Goal: Task Accomplishment & Management: Manage account settings

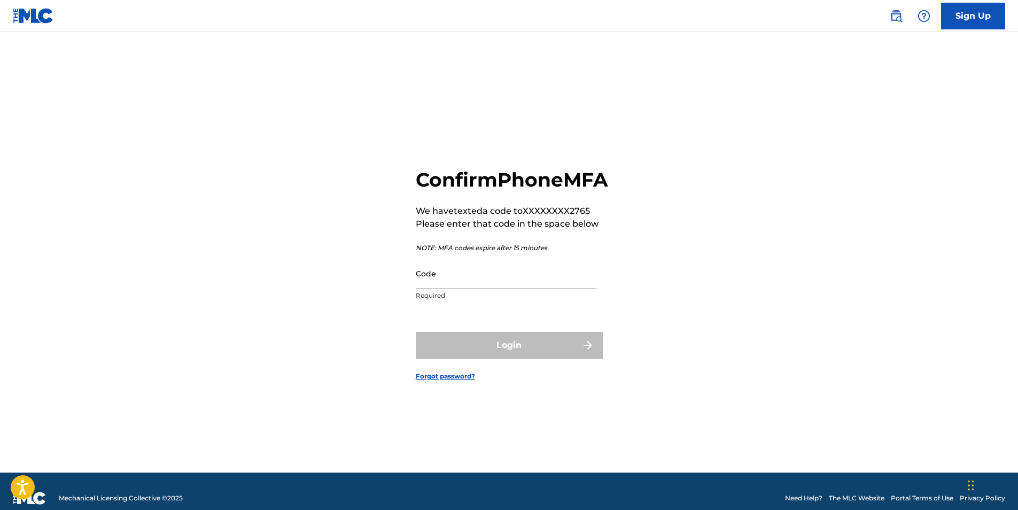
click at [469, 285] on input "Code" at bounding box center [506, 273] width 181 height 30
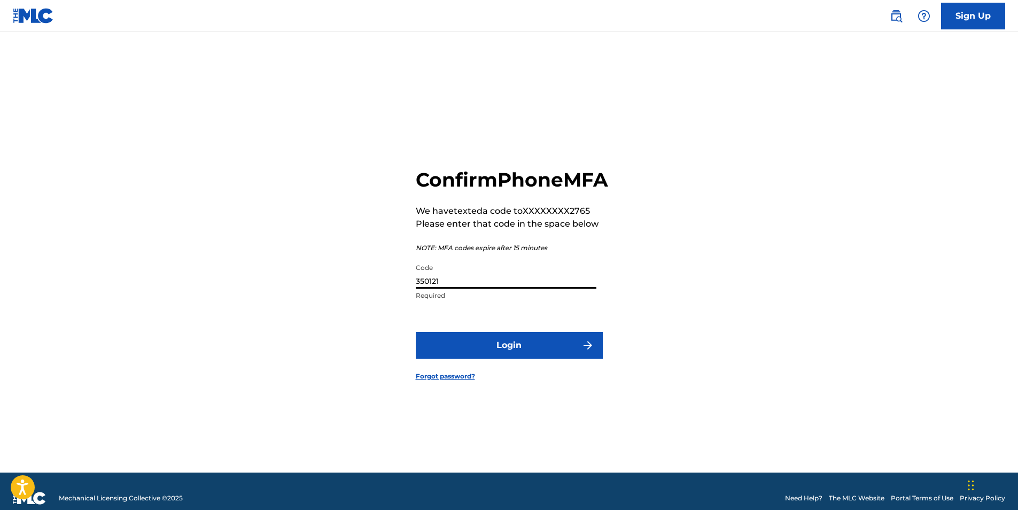
type input "350121"
click at [467, 355] on button "Login" at bounding box center [509, 345] width 187 height 27
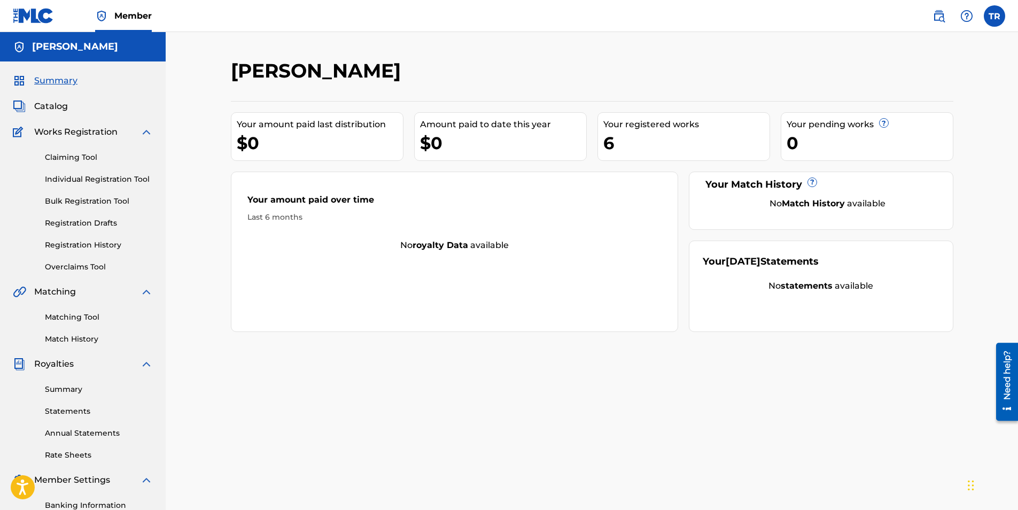
click at [72, 262] on link "Overclaims Tool" at bounding box center [99, 266] width 108 height 11
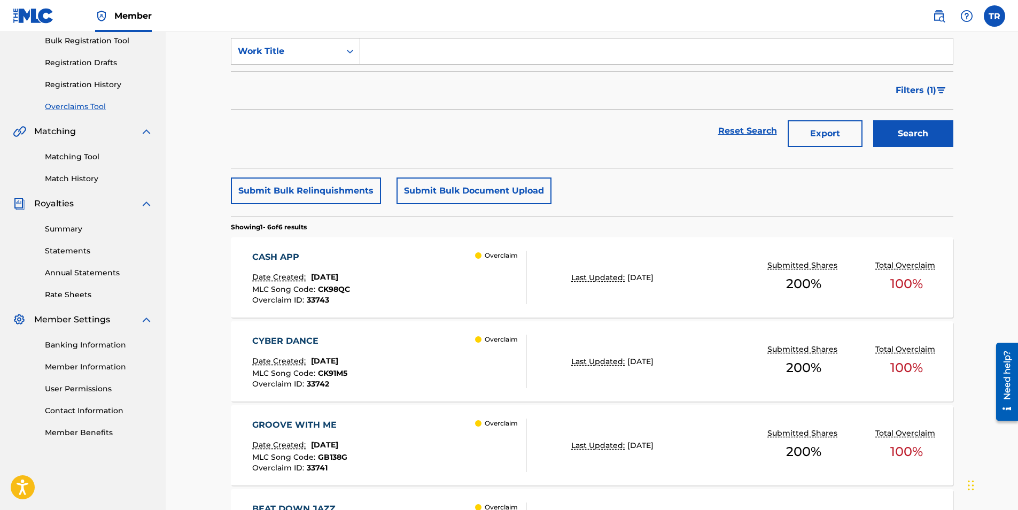
scroll to position [214, 0]
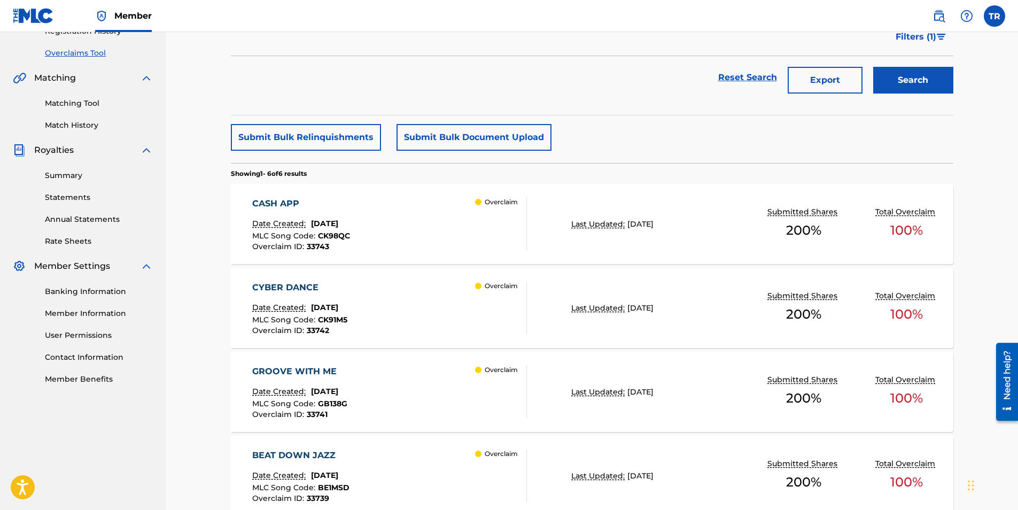
click at [492, 198] on p "Overclaim" at bounding box center [501, 202] width 33 height 10
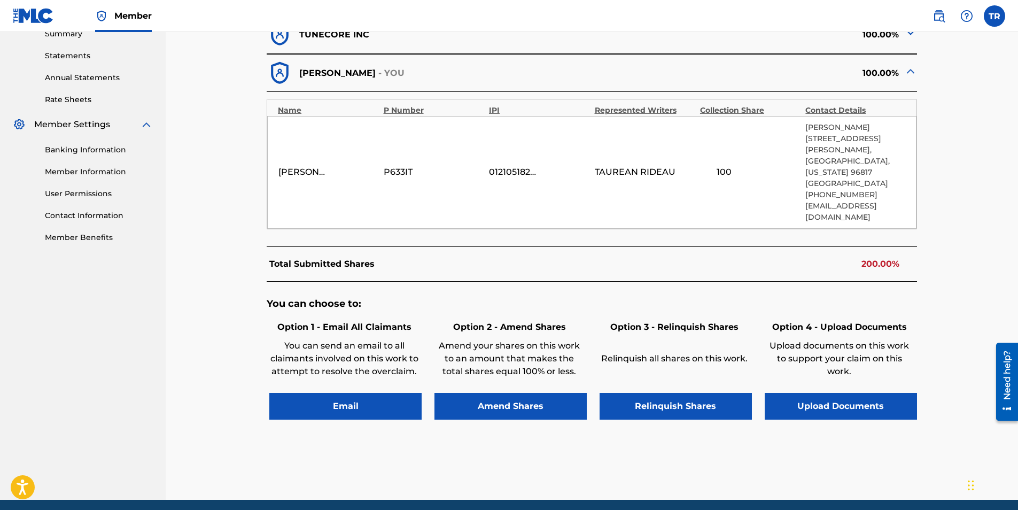
scroll to position [374, 0]
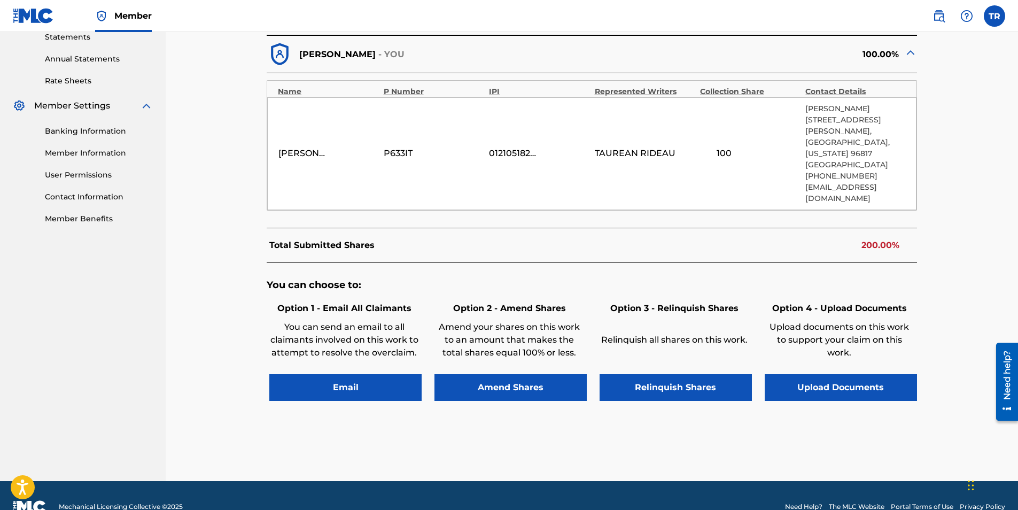
click at [514, 374] on button "Amend Shares" at bounding box center [511, 387] width 152 height 27
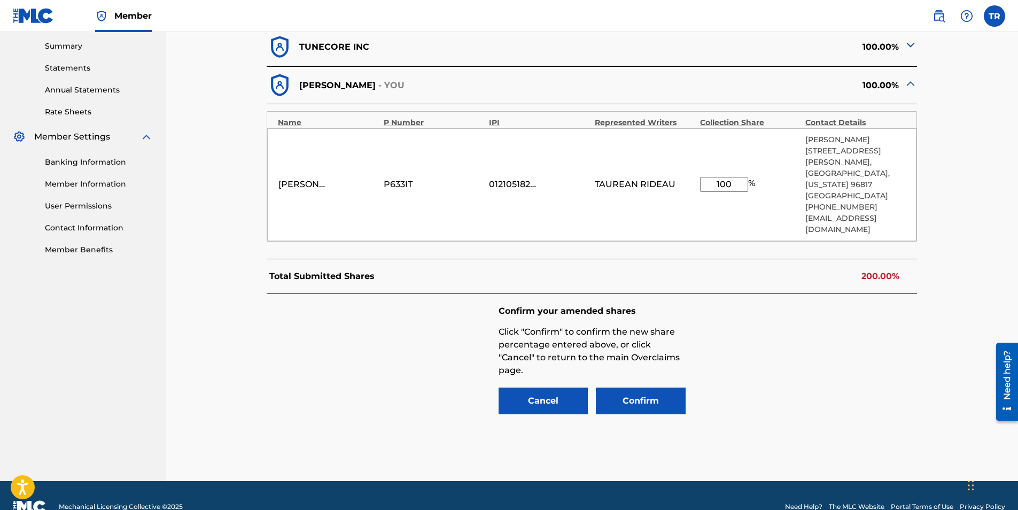
drag, startPoint x: 715, startPoint y: 172, endPoint x: 767, endPoint y: 175, distance: 51.5
click at [767, 177] on div "100 %" at bounding box center [750, 184] width 100 height 15
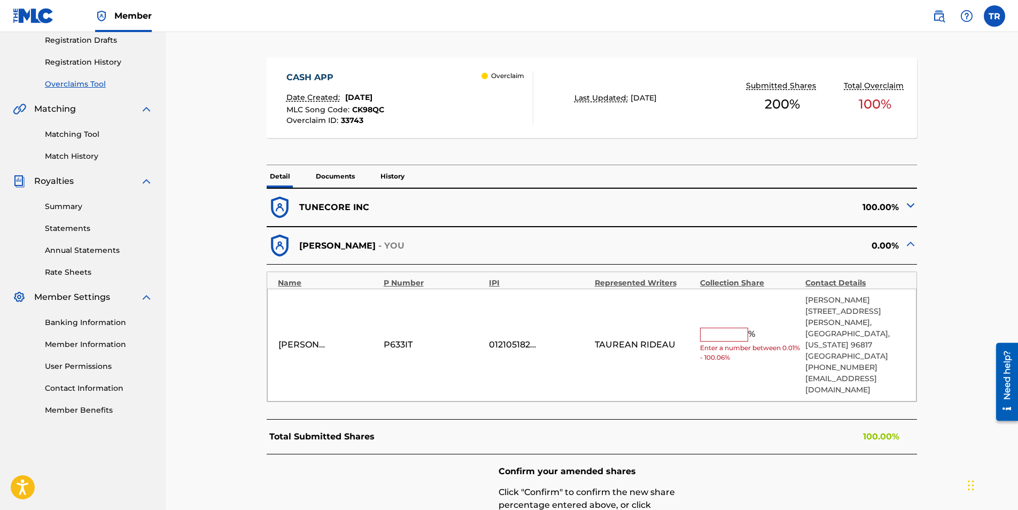
scroll to position [129, 0]
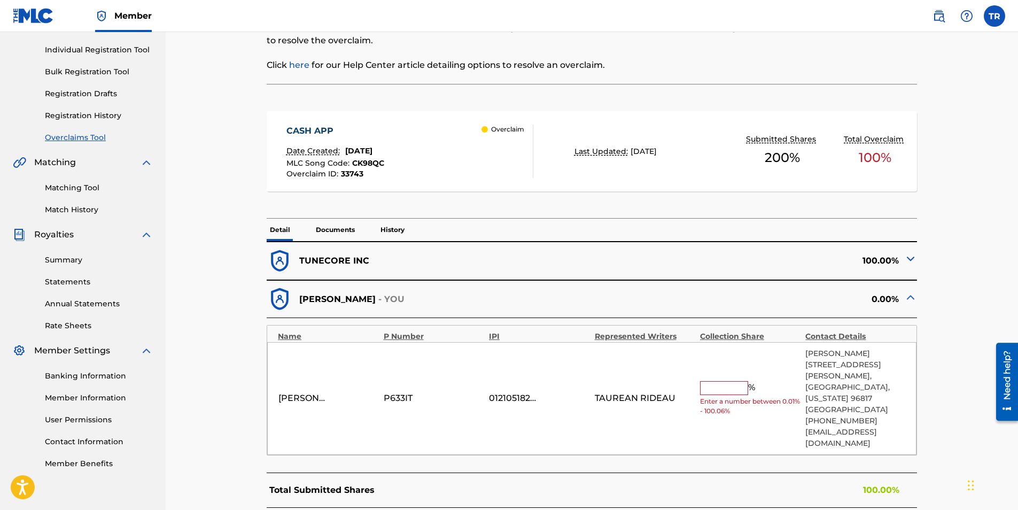
click at [739, 254] on div "100.00%" at bounding box center [754, 261] width 325 height 26
click at [910, 259] on img at bounding box center [911, 258] width 13 height 13
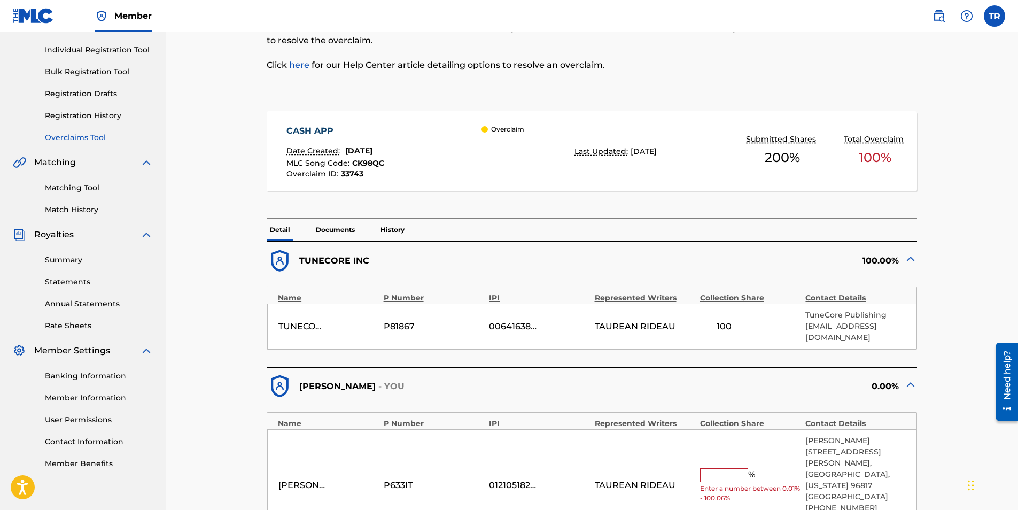
click at [755, 320] on div "100" at bounding box center [750, 326] width 100 height 13
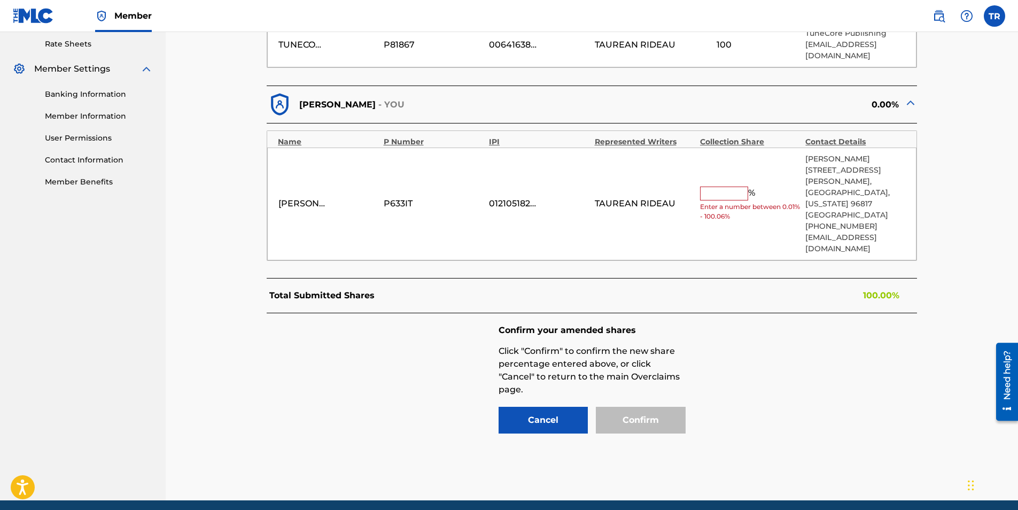
scroll to position [419, 0]
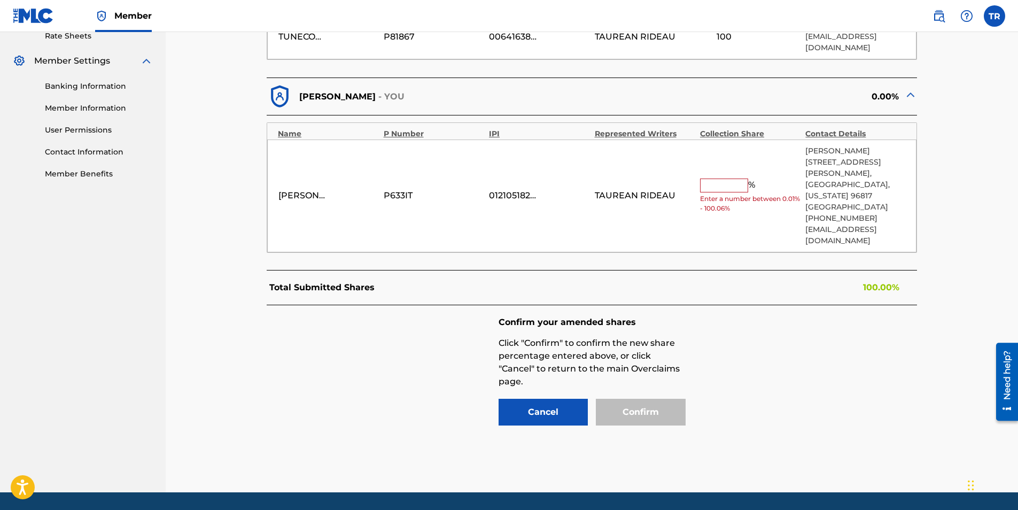
click at [563, 399] on button "Cancel" at bounding box center [544, 412] width 90 height 27
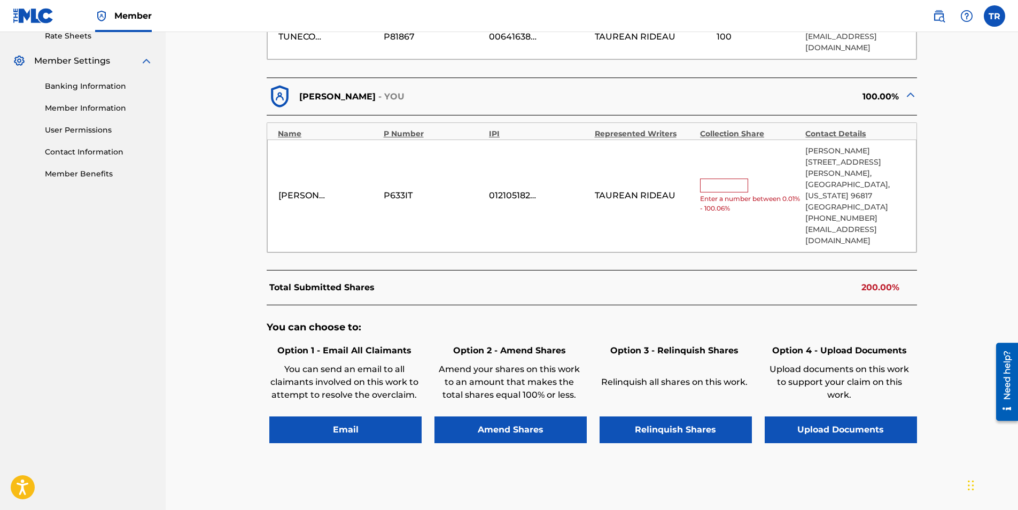
click at [674, 416] on button "Relinquish Shares" at bounding box center [676, 429] width 152 height 27
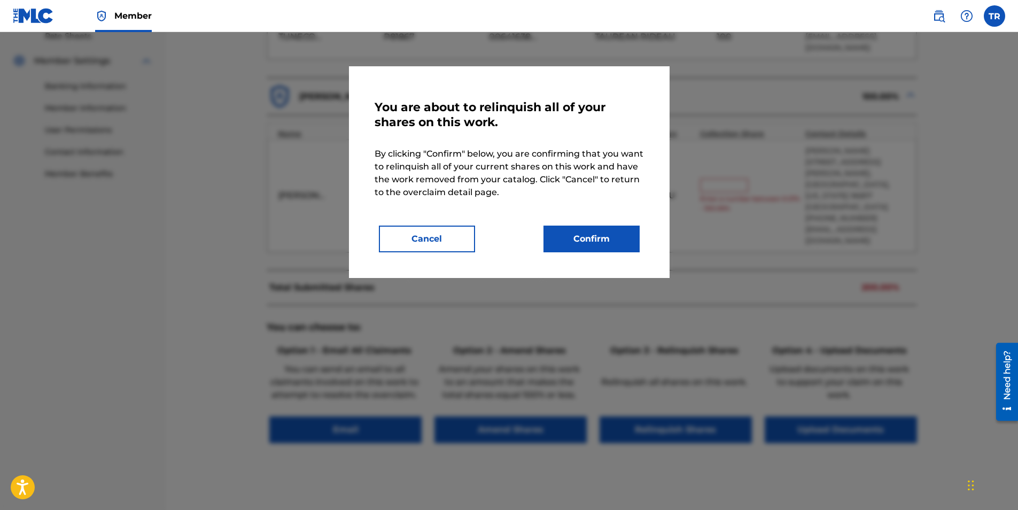
click at [567, 241] on button "Confirm" at bounding box center [592, 239] width 96 height 27
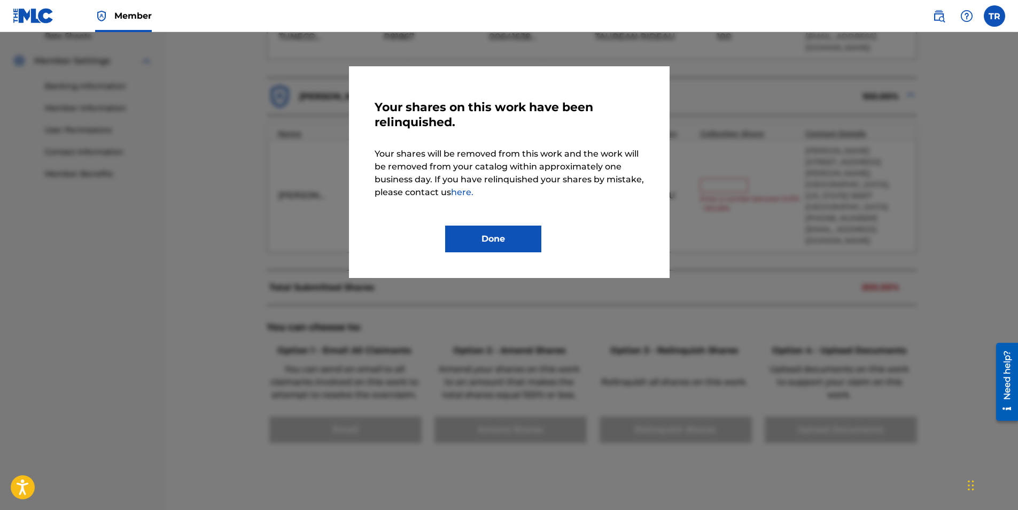
click at [490, 229] on button "Done" at bounding box center [493, 239] width 96 height 27
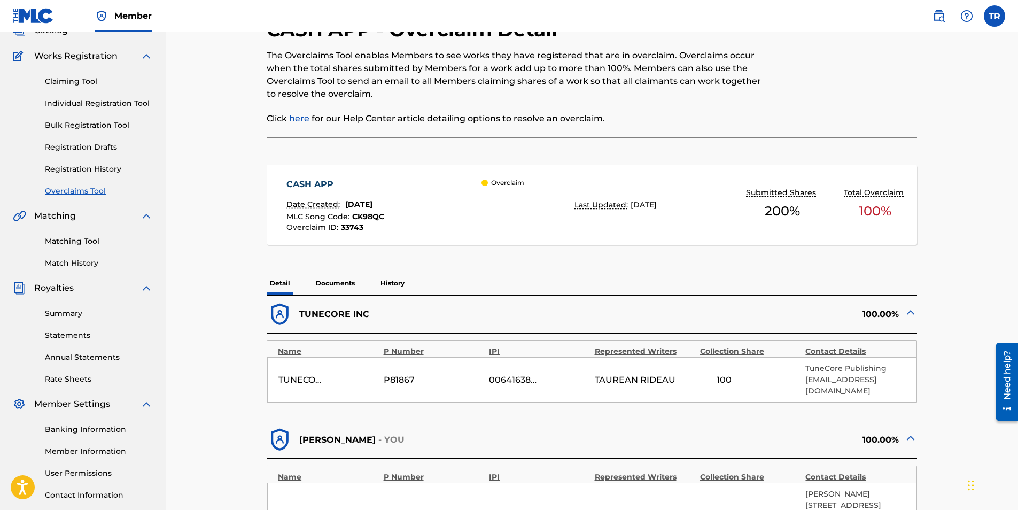
scroll to position [0, 0]
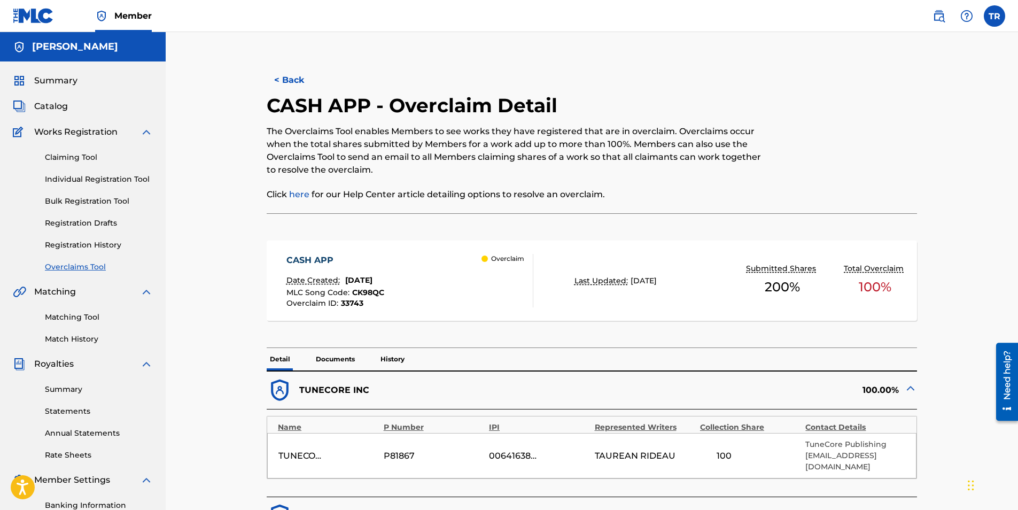
click at [294, 86] on button "< Back" at bounding box center [299, 80] width 64 height 27
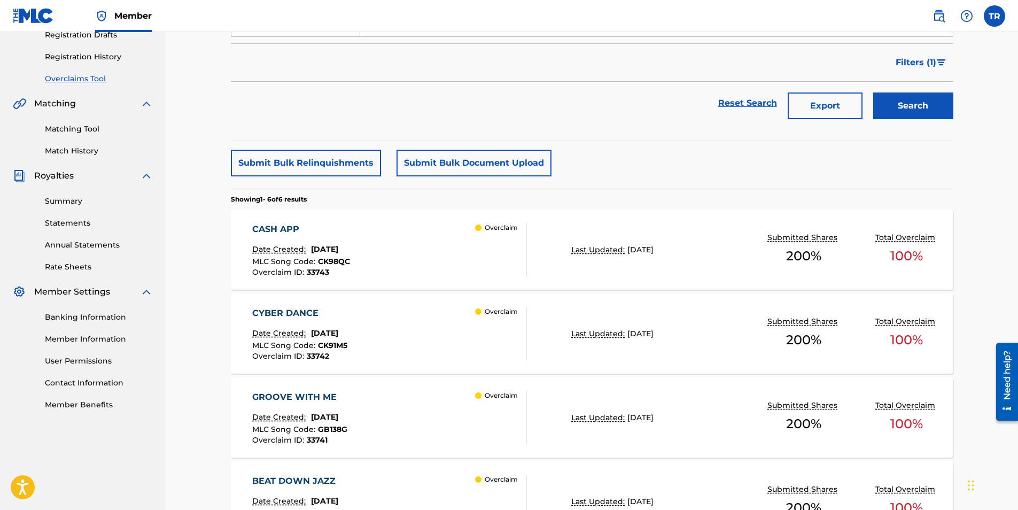
scroll to position [222, 0]
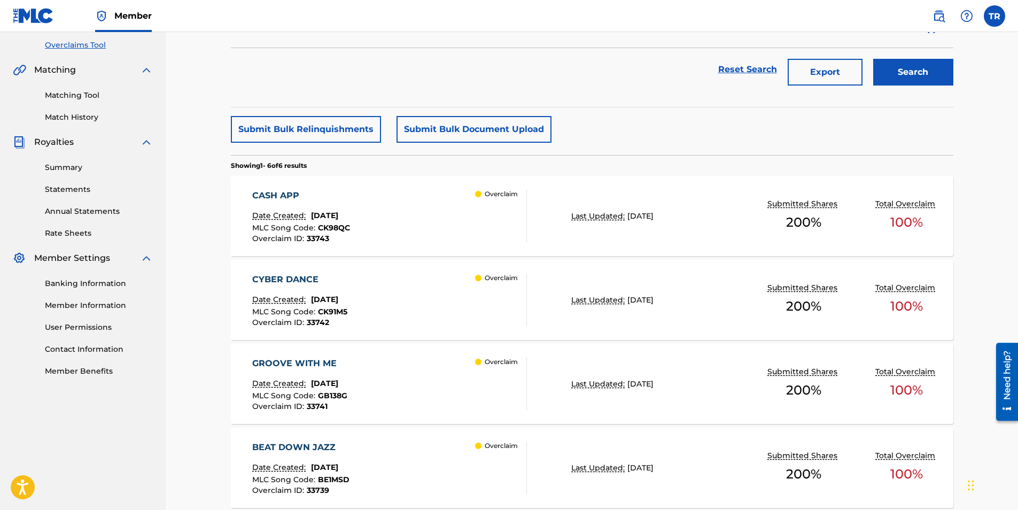
click at [441, 211] on div "CASH APP Date Created: [DATE] MLC Song Code : CK98QC Overclaim ID : 33743 Overc…" at bounding box center [389, 215] width 275 height 53
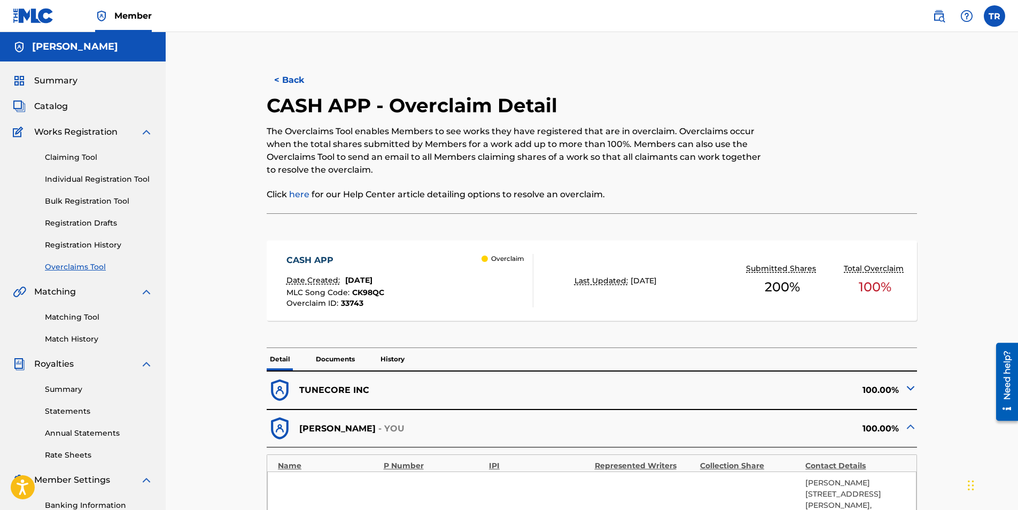
click at [296, 82] on button "< Back" at bounding box center [299, 80] width 64 height 27
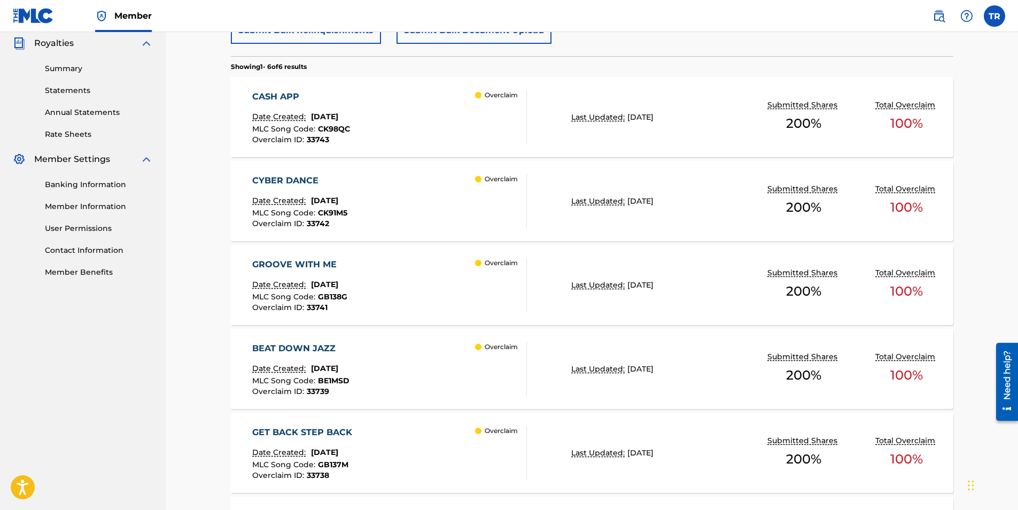
scroll to position [329, 0]
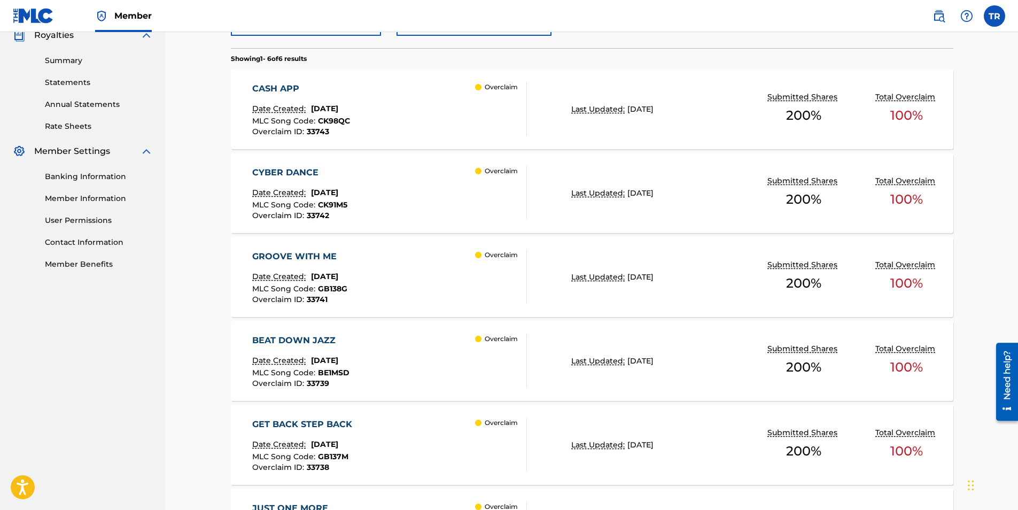
click at [435, 194] on div "CYBER DANCE Date Created: [DATE] MLC Song Code : CK91M5 Overclaim ID : 33742 Ov…" at bounding box center [389, 192] width 275 height 53
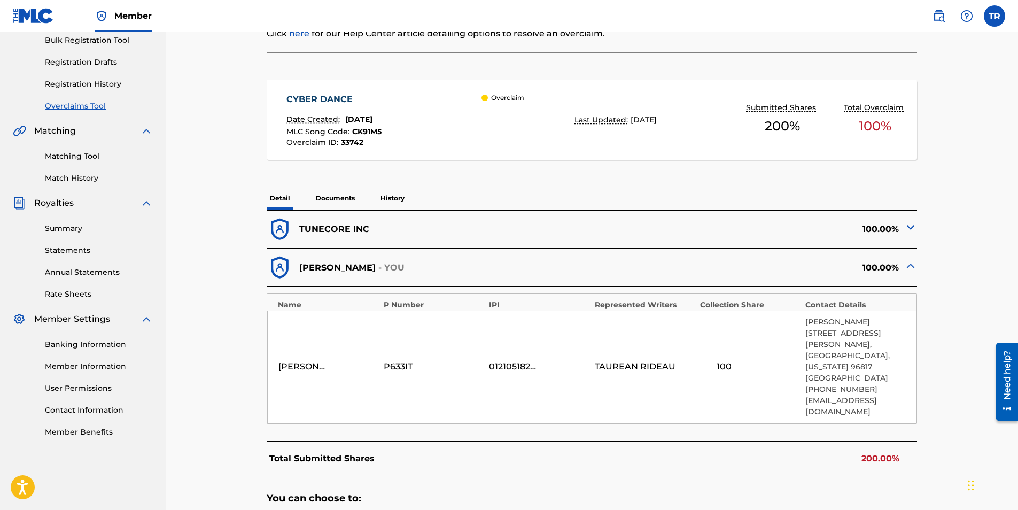
scroll to position [160, 0]
click at [910, 227] on img at bounding box center [911, 227] width 13 height 13
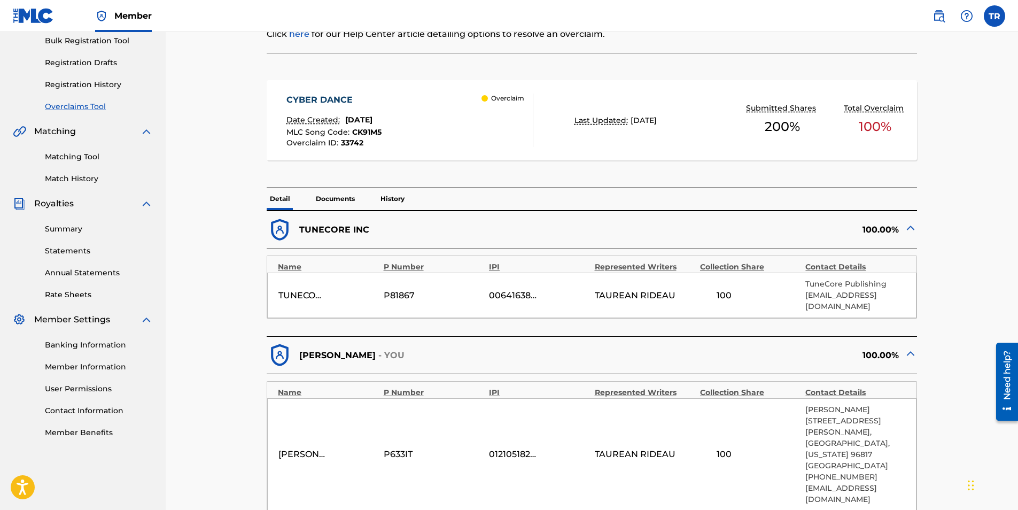
click at [911, 347] on img at bounding box center [911, 353] width 13 height 13
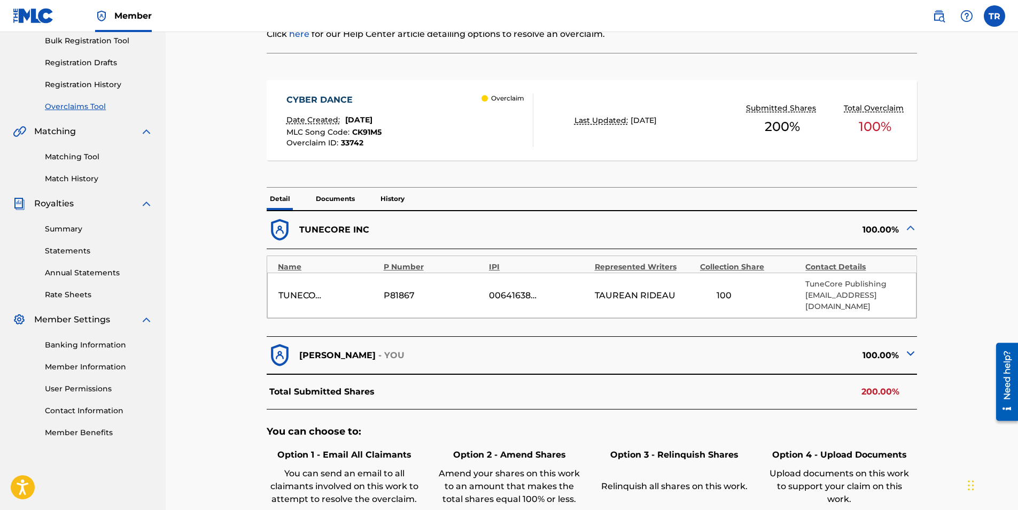
click at [836, 287] on p "TuneCore Publishing" at bounding box center [856, 284] width 100 height 11
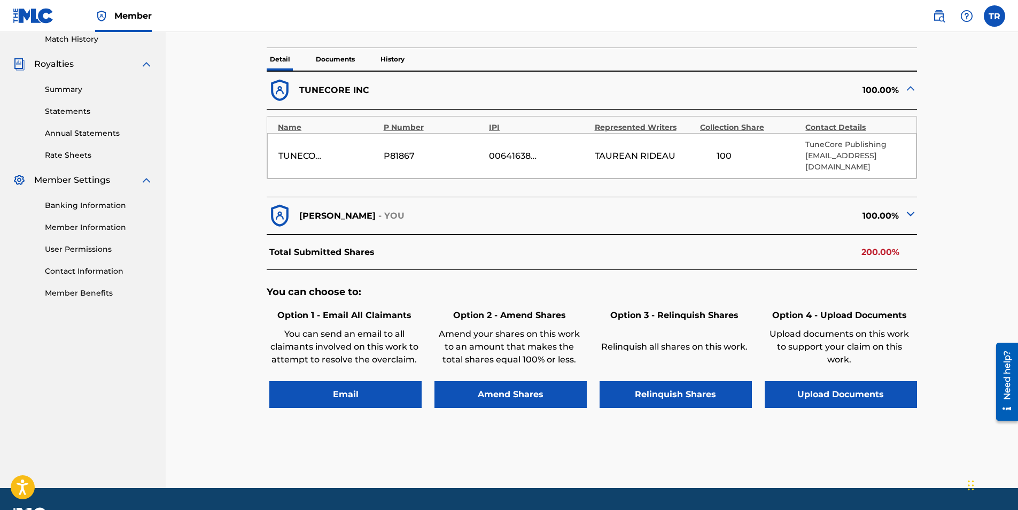
scroll to position [318, 0]
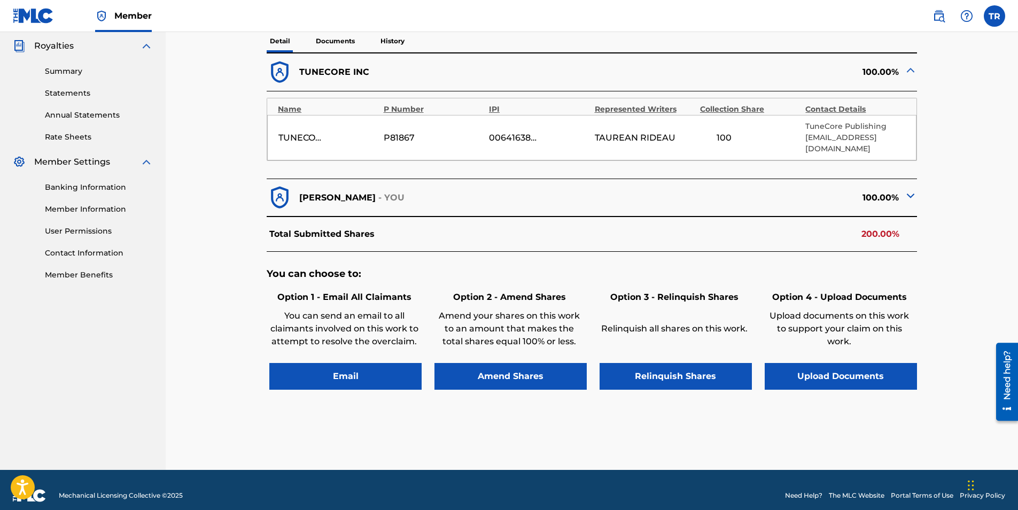
click at [691, 363] on button "Relinquish Shares" at bounding box center [676, 376] width 152 height 27
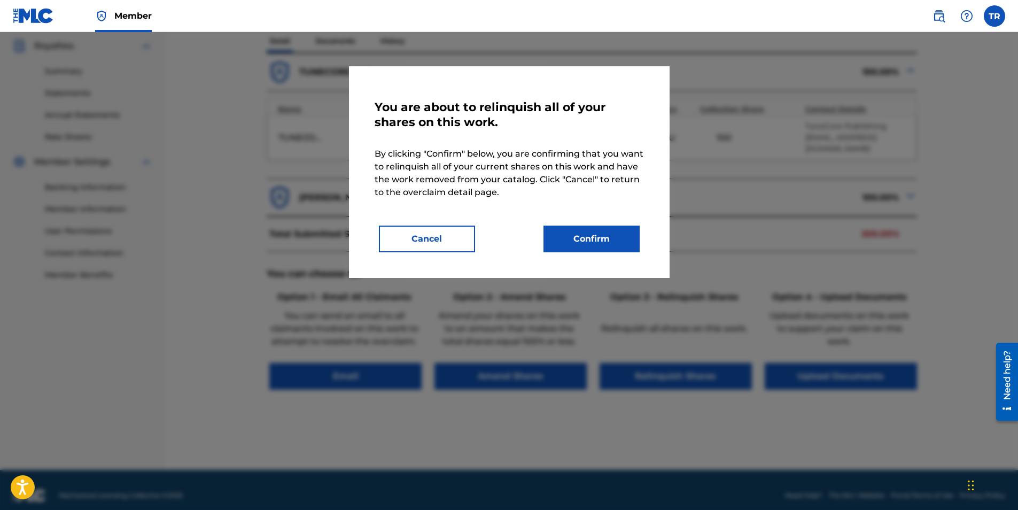
click at [578, 237] on button "Confirm" at bounding box center [592, 239] width 96 height 27
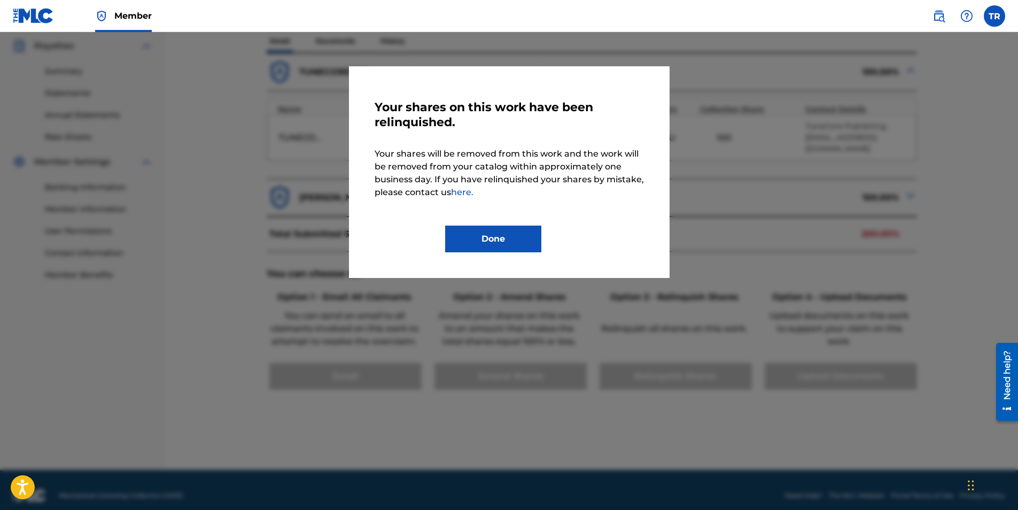
click at [496, 233] on button "Done" at bounding box center [493, 239] width 96 height 27
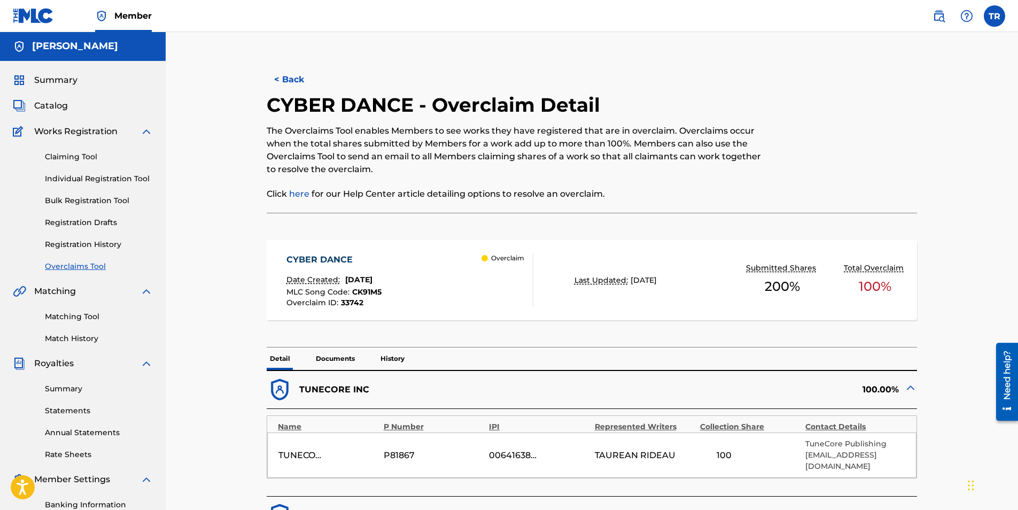
scroll to position [0, 0]
click at [284, 78] on button "< Back" at bounding box center [299, 80] width 64 height 27
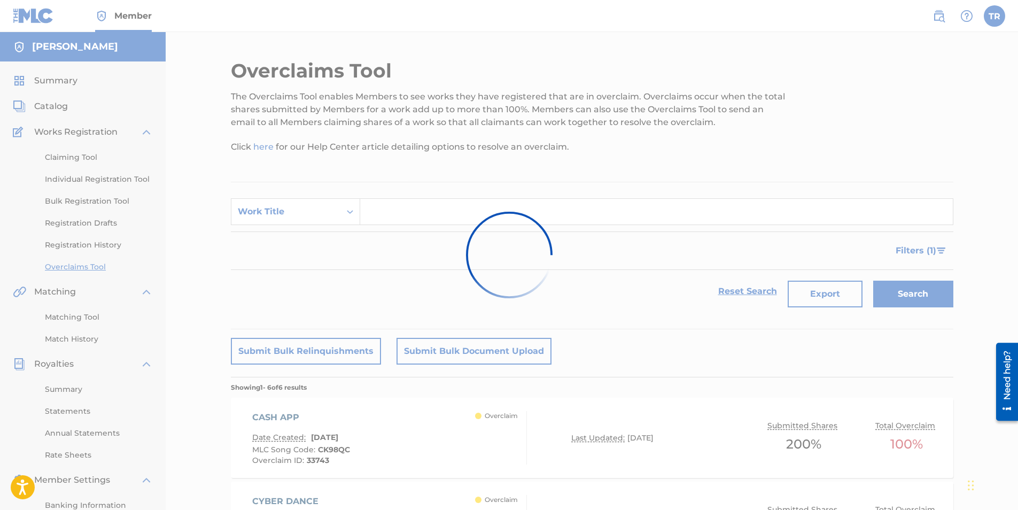
scroll to position [329, 0]
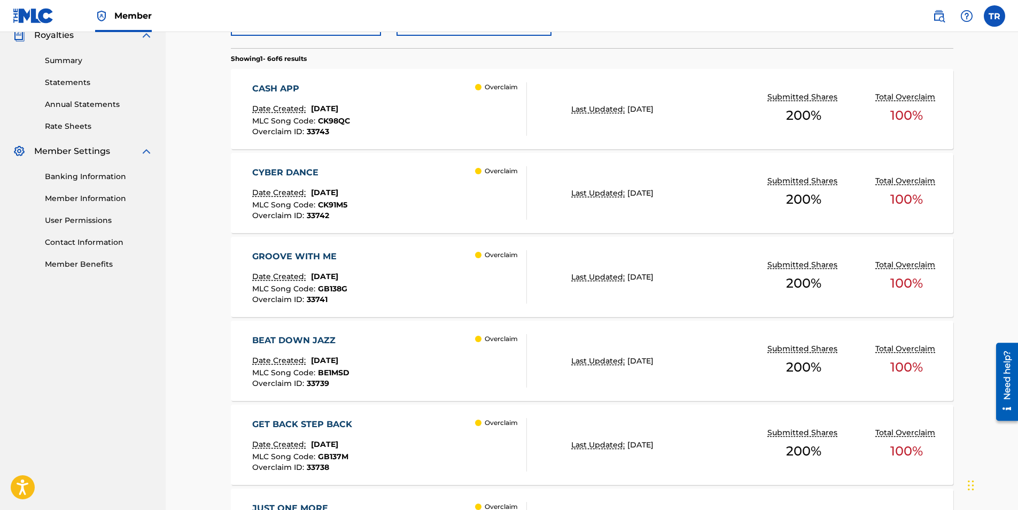
click at [469, 264] on div "GROOVE WITH ME Date Created: [DATE] MLC Song Code : GB138G Overclaim ID : 33741…" at bounding box center [389, 276] width 275 height 53
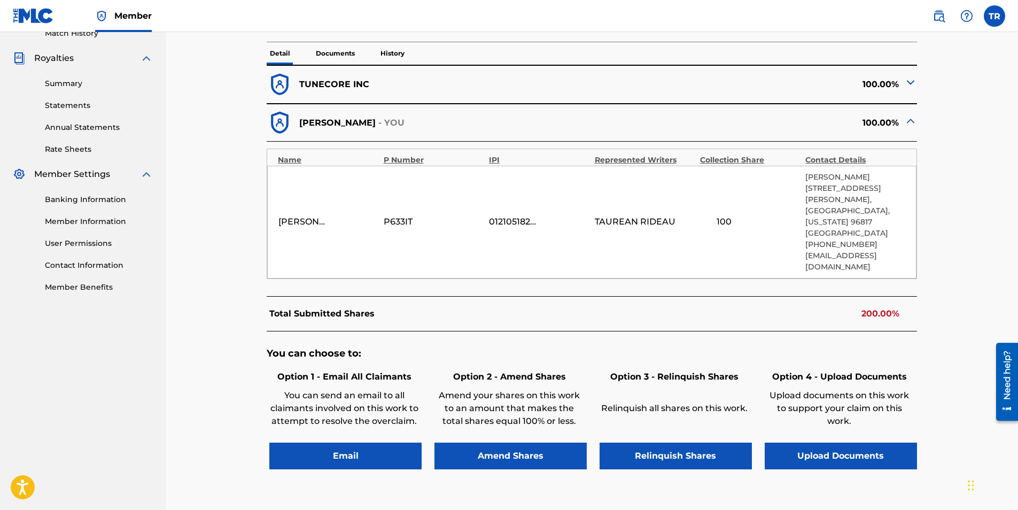
scroll to position [374, 0]
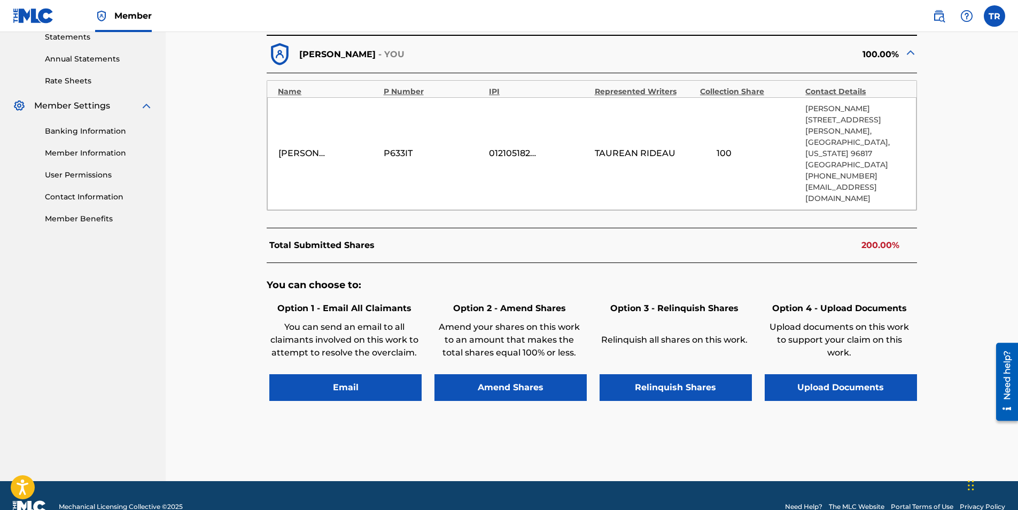
click at [702, 374] on button "Relinquish Shares" at bounding box center [676, 387] width 152 height 27
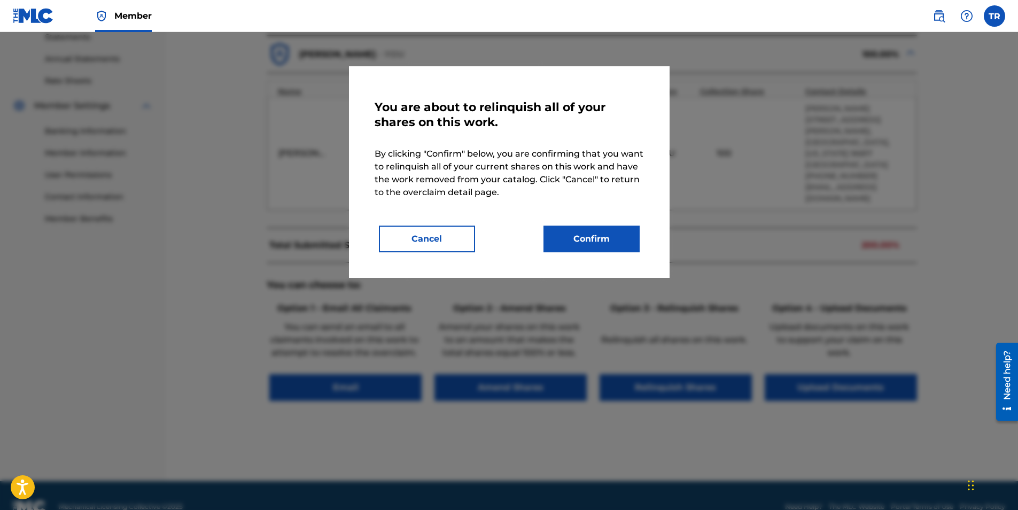
click at [601, 249] on button "Confirm" at bounding box center [592, 239] width 96 height 27
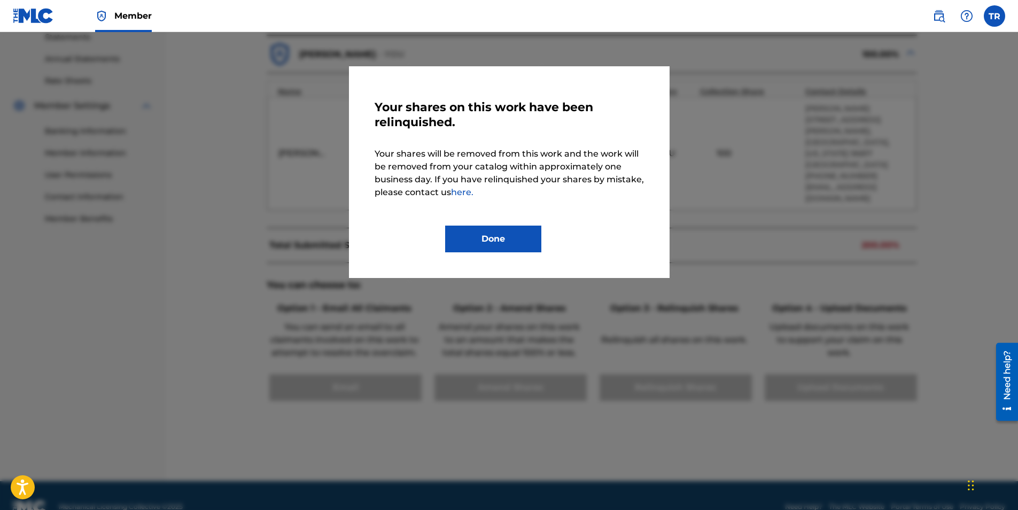
click at [528, 242] on button "Done" at bounding box center [493, 239] width 96 height 27
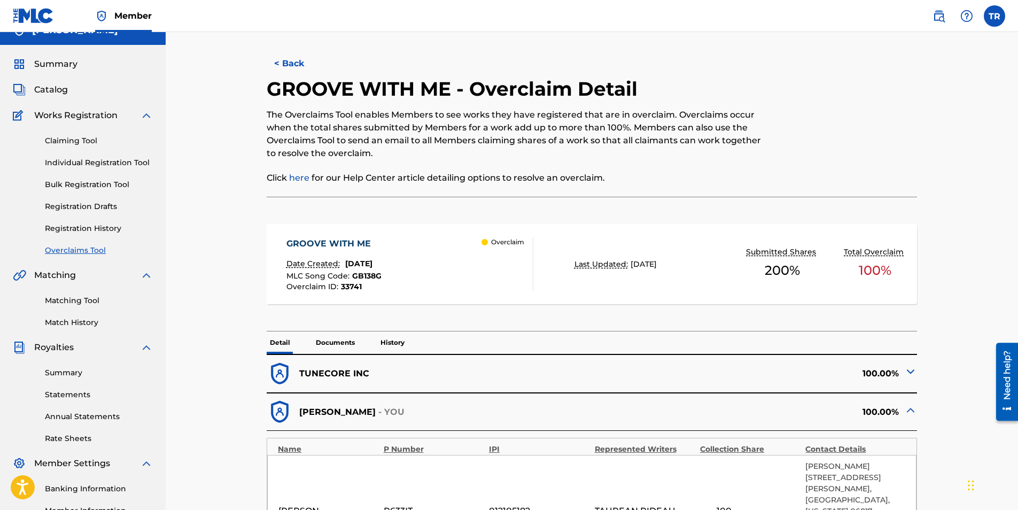
scroll to position [0, 0]
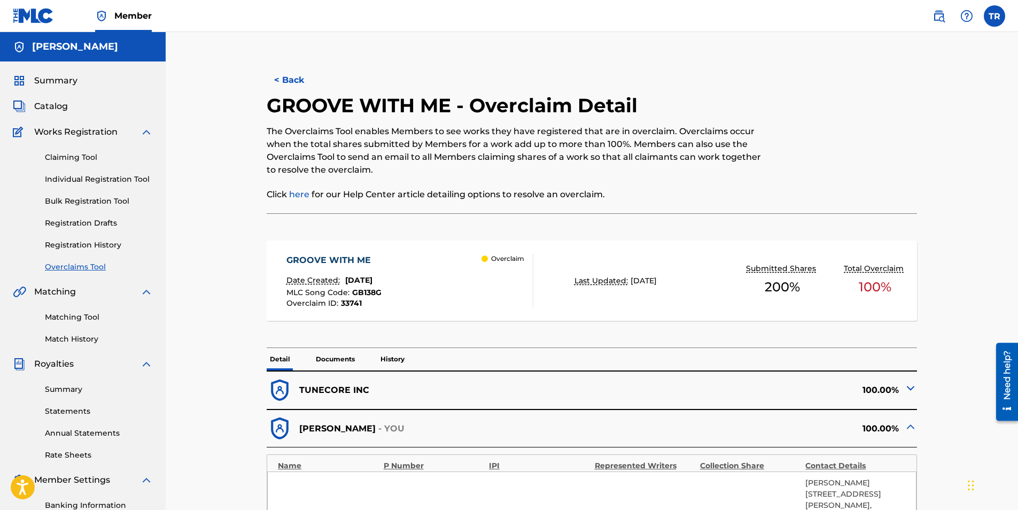
click at [294, 83] on button "< Back" at bounding box center [299, 80] width 64 height 27
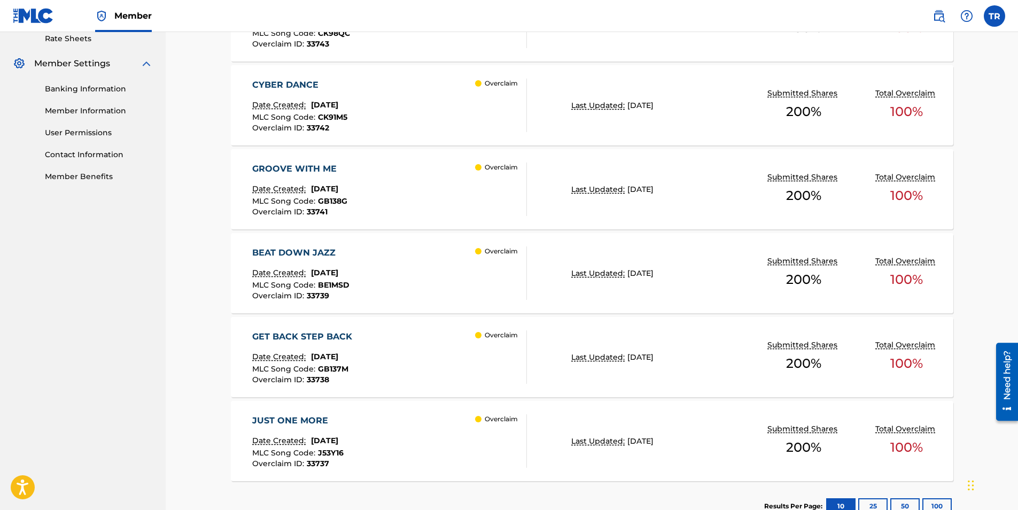
scroll to position [436, 0]
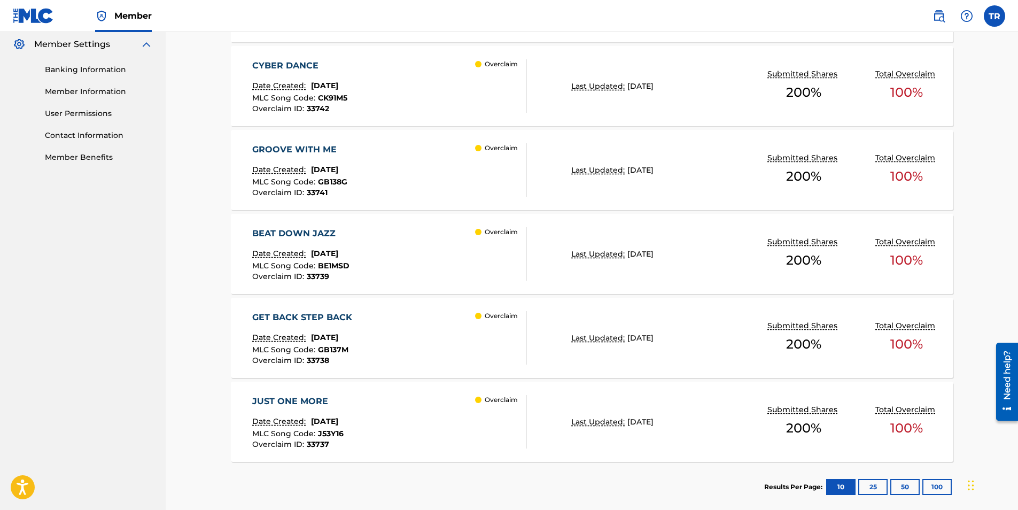
click at [445, 249] on div "BEAT DOWN JAZZ Date Created: [DATE] MLC Song Code : BE1MSD Overclaim ID : 33739…" at bounding box center [389, 253] width 275 height 53
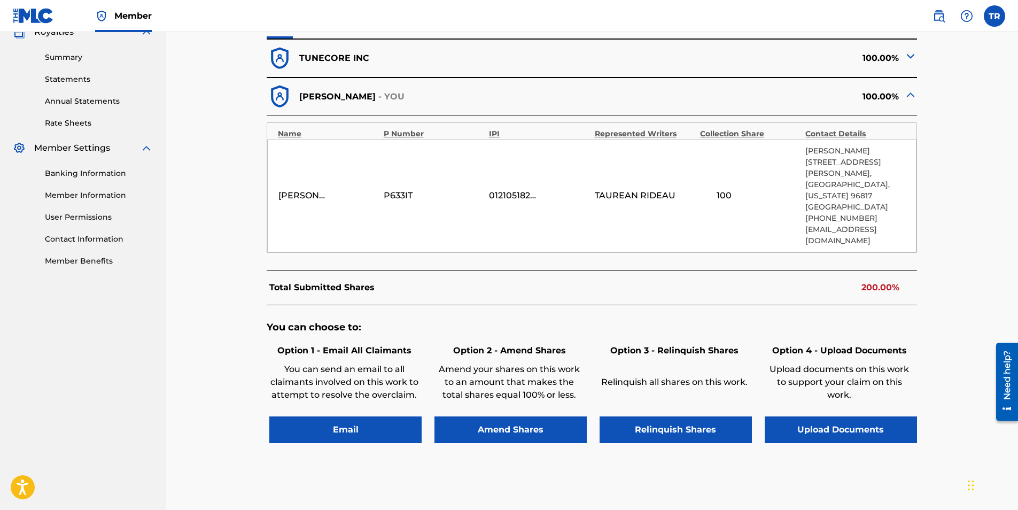
scroll to position [374, 0]
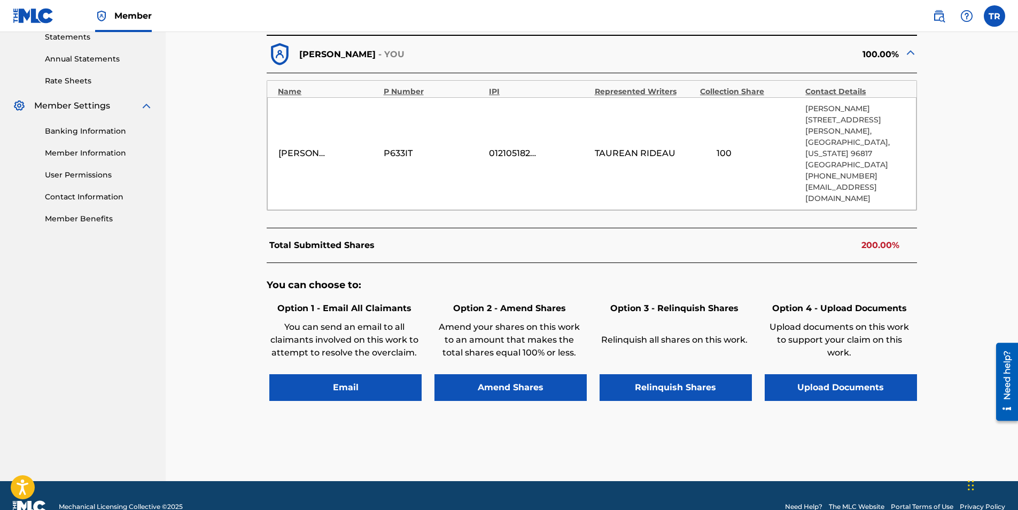
click at [681, 374] on button "Relinquish Shares" at bounding box center [676, 387] width 152 height 27
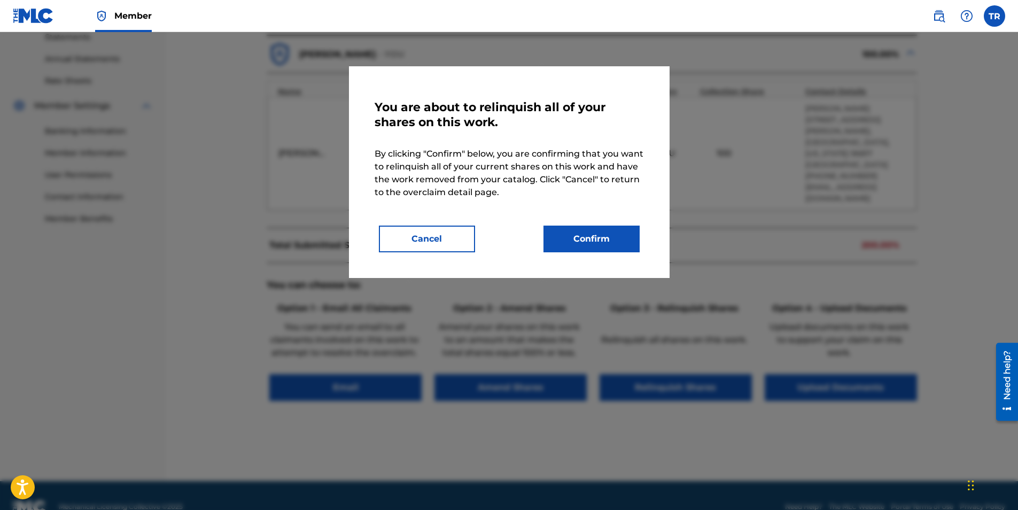
click at [580, 243] on button "Confirm" at bounding box center [592, 239] width 96 height 27
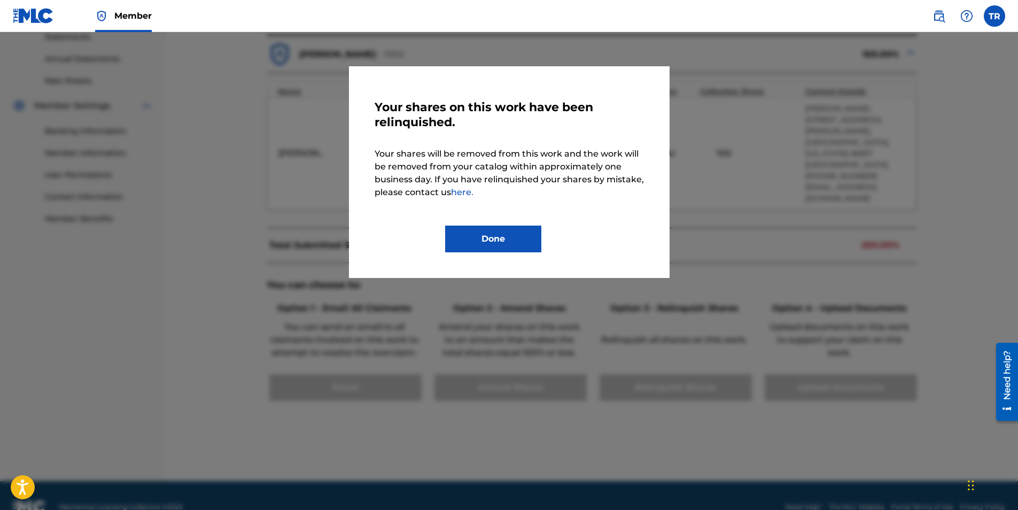
click at [512, 239] on button "Done" at bounding box center [493, 239] width 96 height 27
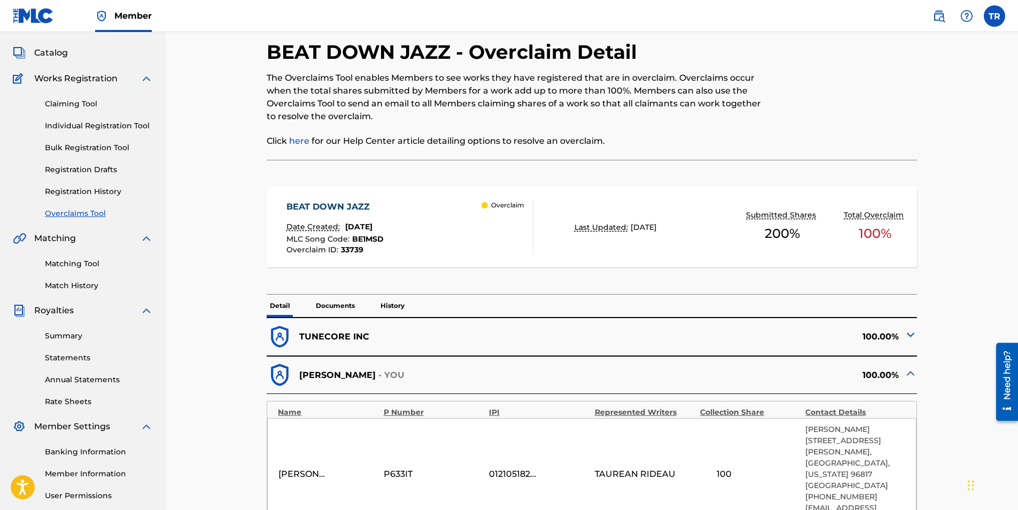
scroll to position [0, 0]
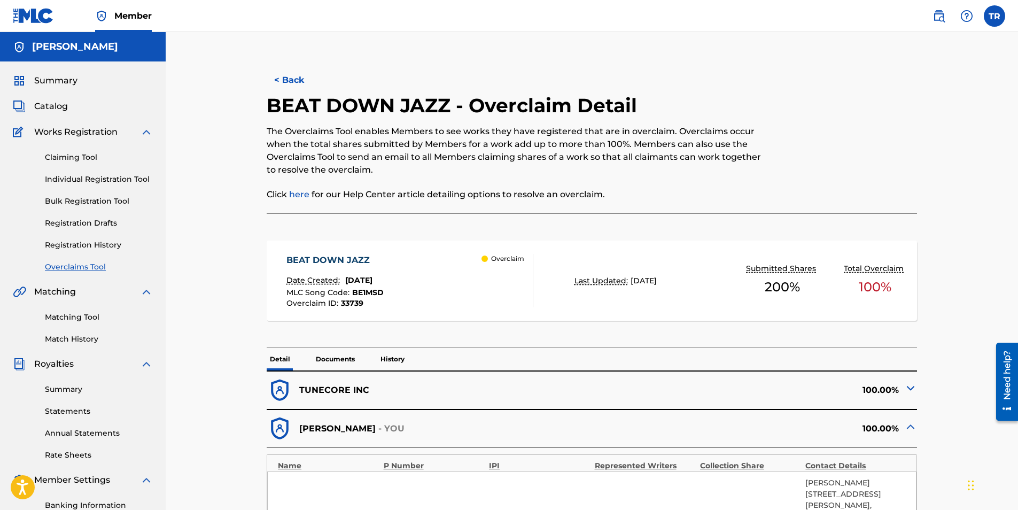
click at [298, 79] on button "< Back" at bounding box center [299, 80] width 64 height 27
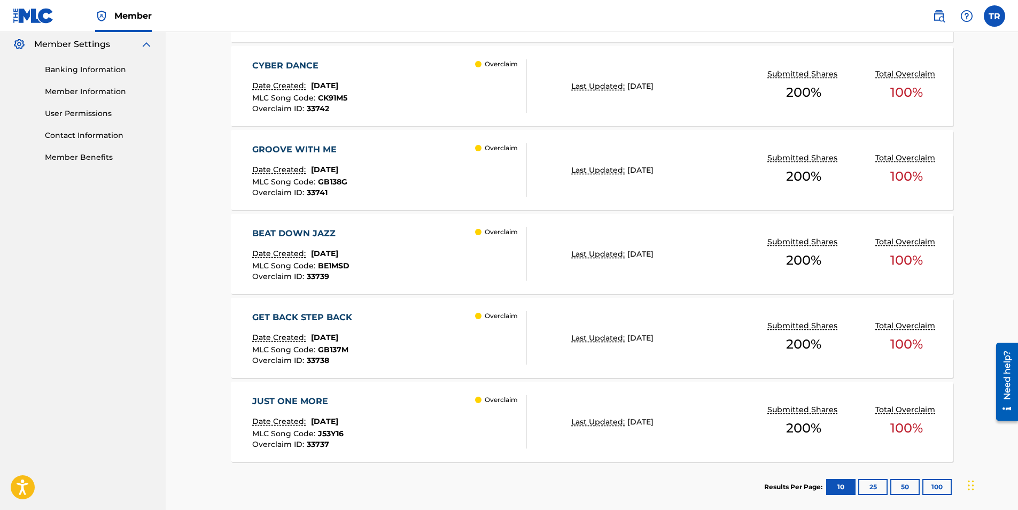
click at [502, 320] on div "Overclaim" at bounding box center [500, 337] width 51 height 53
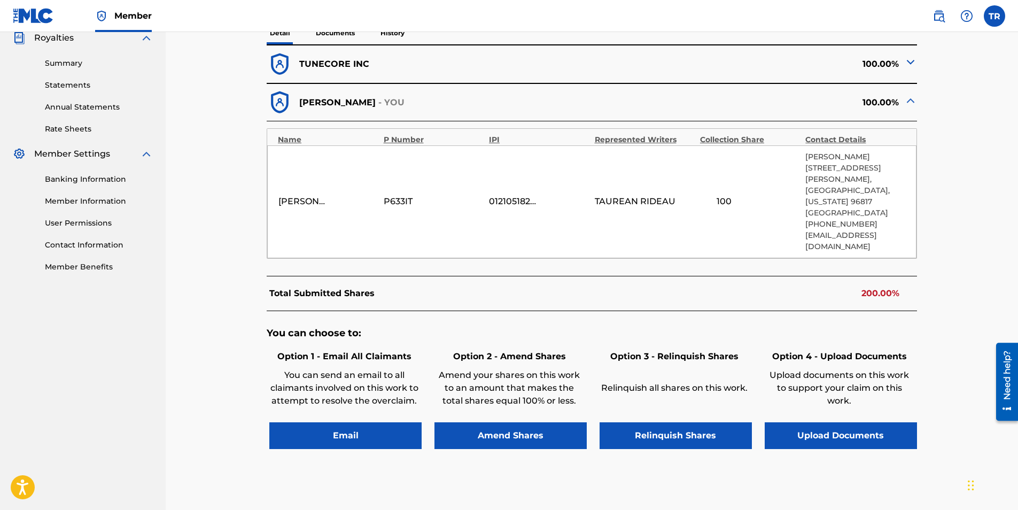
scroll to position [374, 0]
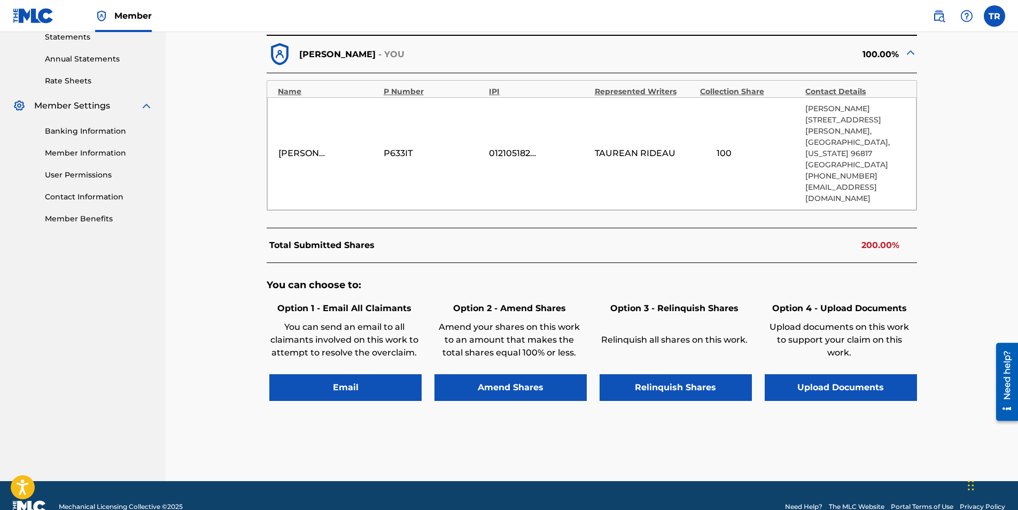
click at [683, 374] on button "Relinquish Shares" at bounding box center [676, 387] width 152 height 27
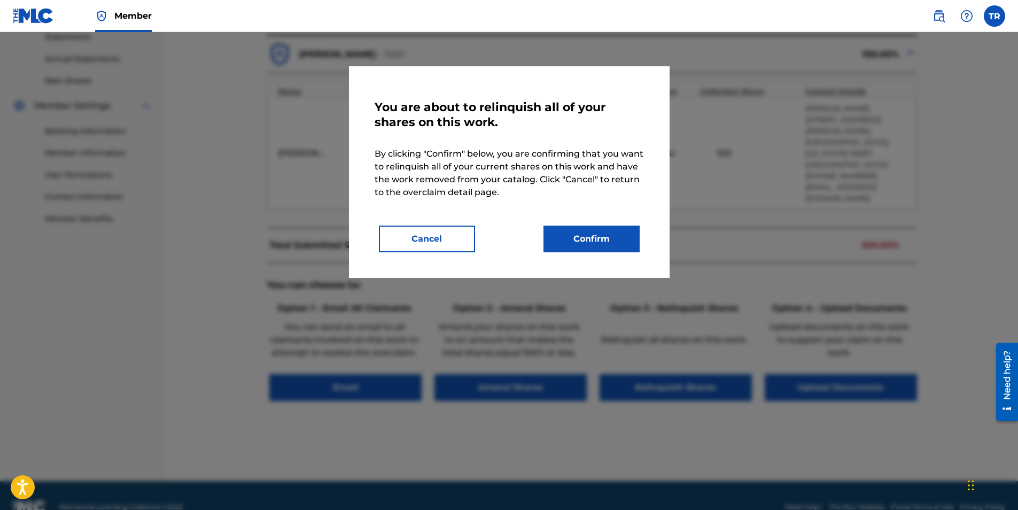
click at [594, 240] on button "Confirm" at bounding box center [592, 239] width 96 height 27
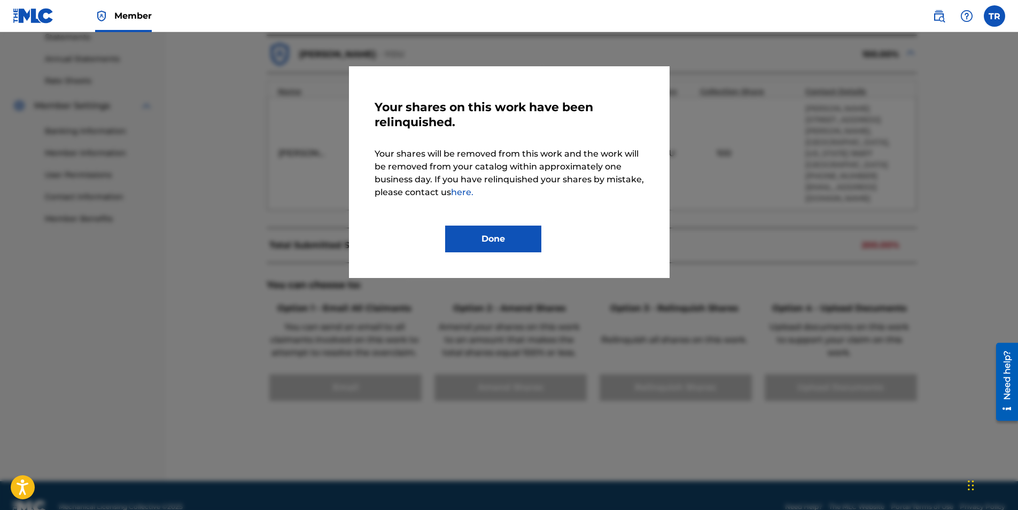
click at [503, 232] on button "Done" at bounding box center [493, 239] width 96 height 27
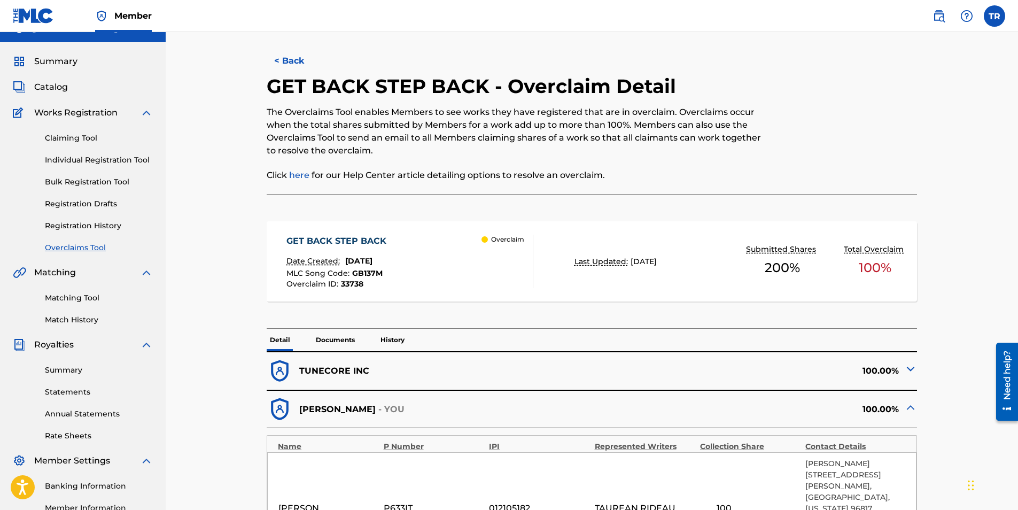
scroll to position [0, 0]
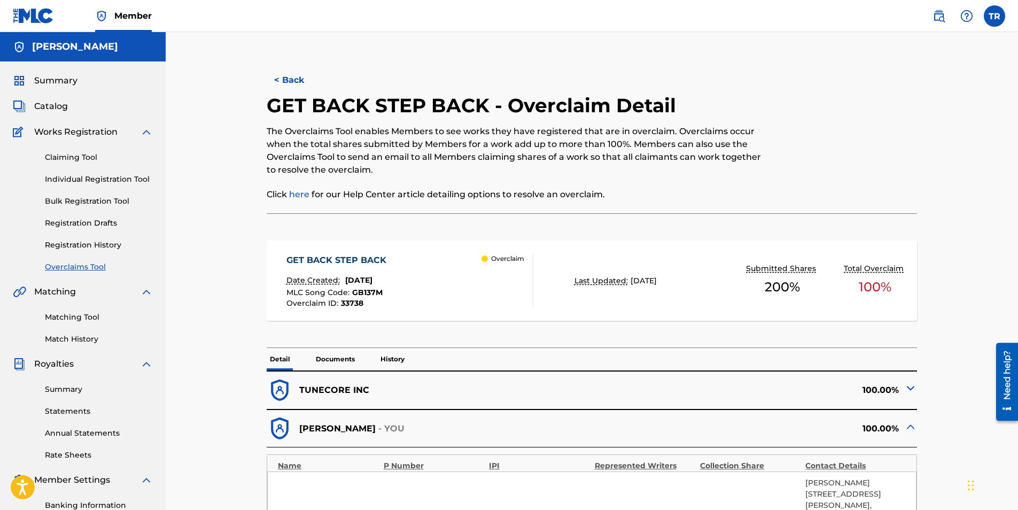
click at [294, 81] on button "< Back" at bounding box center [299, 80] width 64 height 27
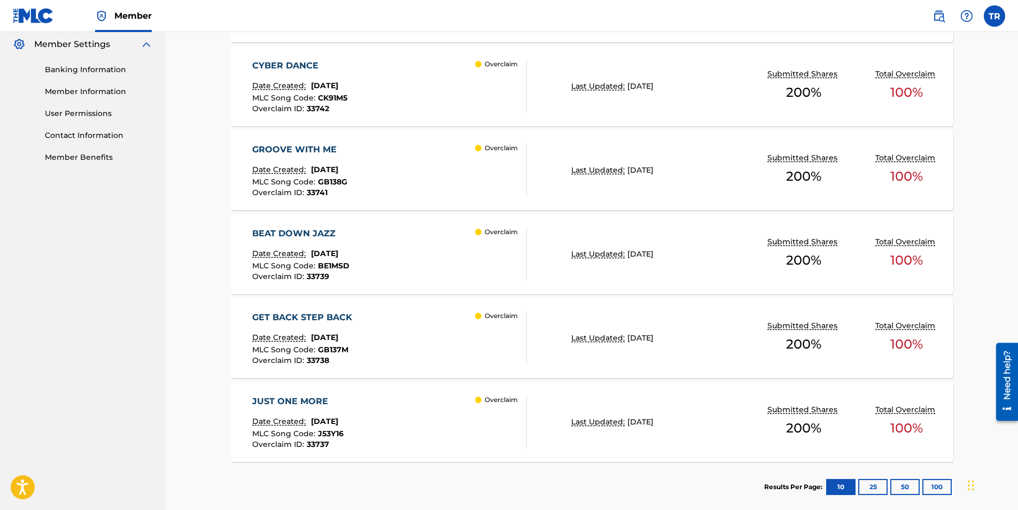
scroll to position [489, 0]
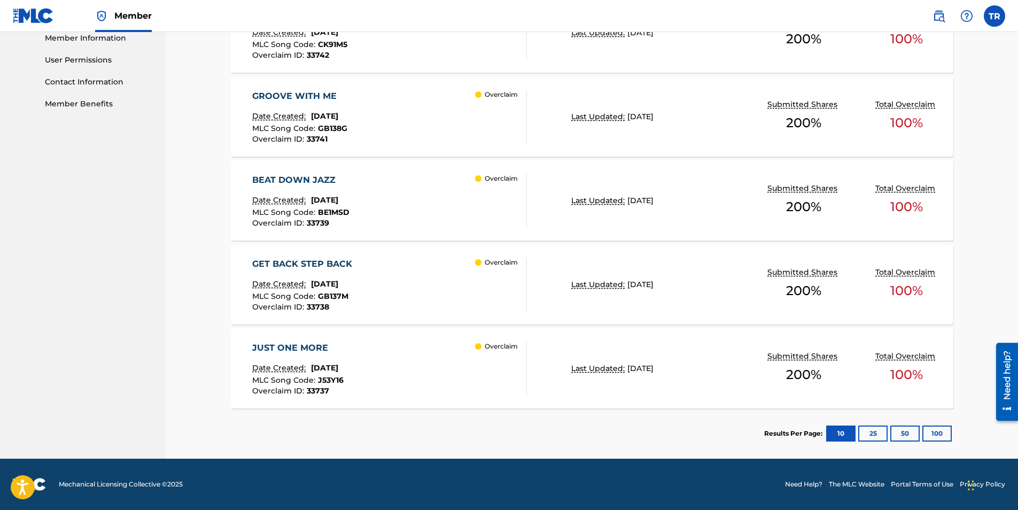
click at [423, 354] on div "JUST ONE MORE Date Created: [DATE] MLC Song Code : J53Y16 Overclaim ID : 33737 …" at bounding box center [389, 368] width 275 height 53
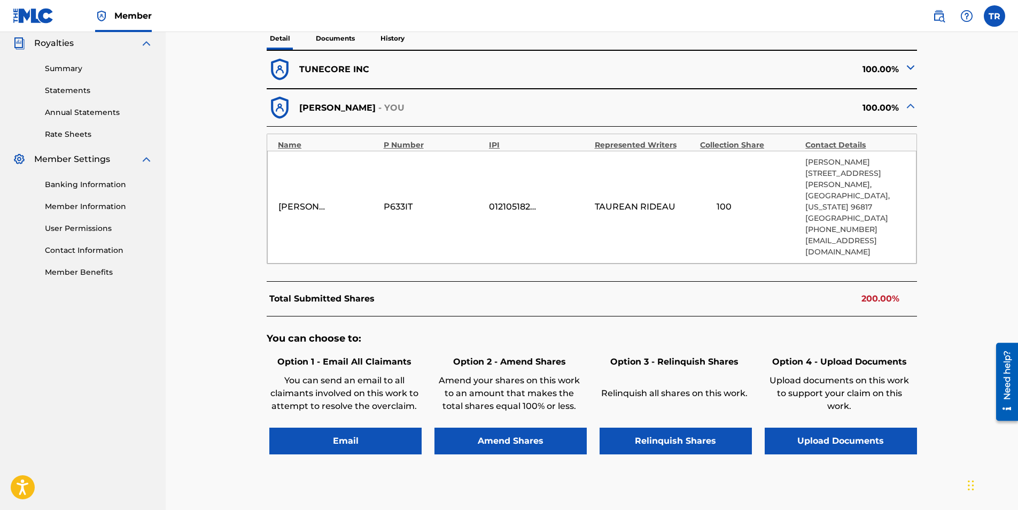
scroll to position [374, 0]
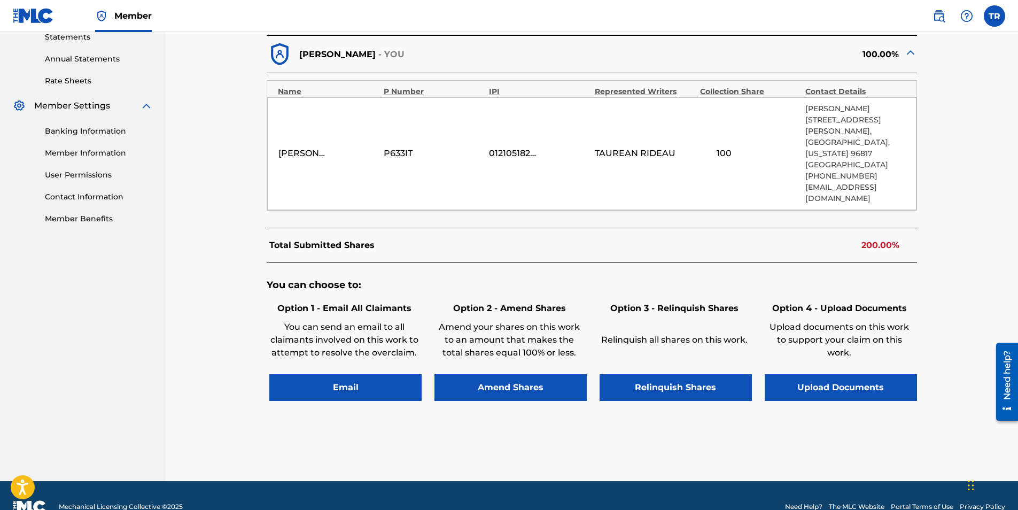
click at [687, 374] on button "Relinquish Shares" at bounding box center [676, 387] width 152 height 27
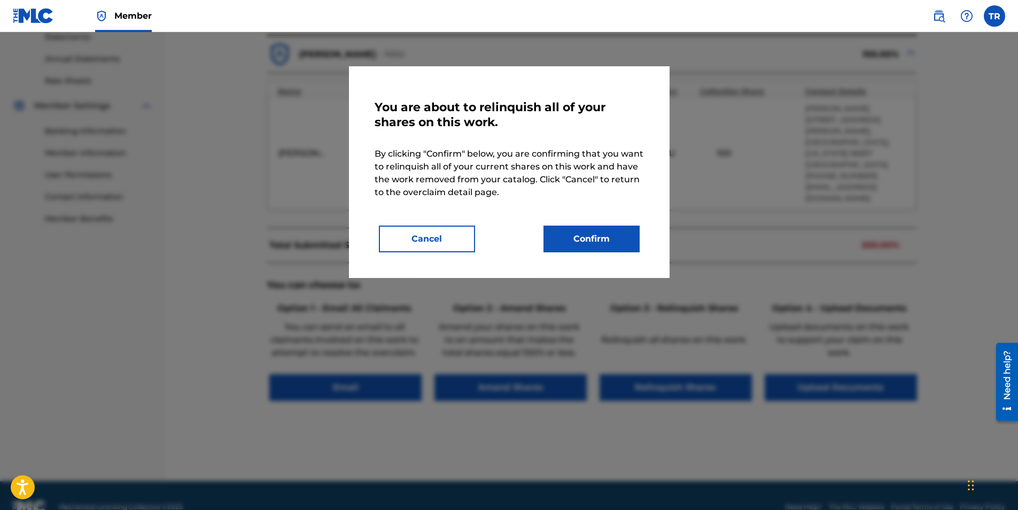
click at [587, 246] on button "Confirm" at bounding box center [592, 239] width 96 height 27
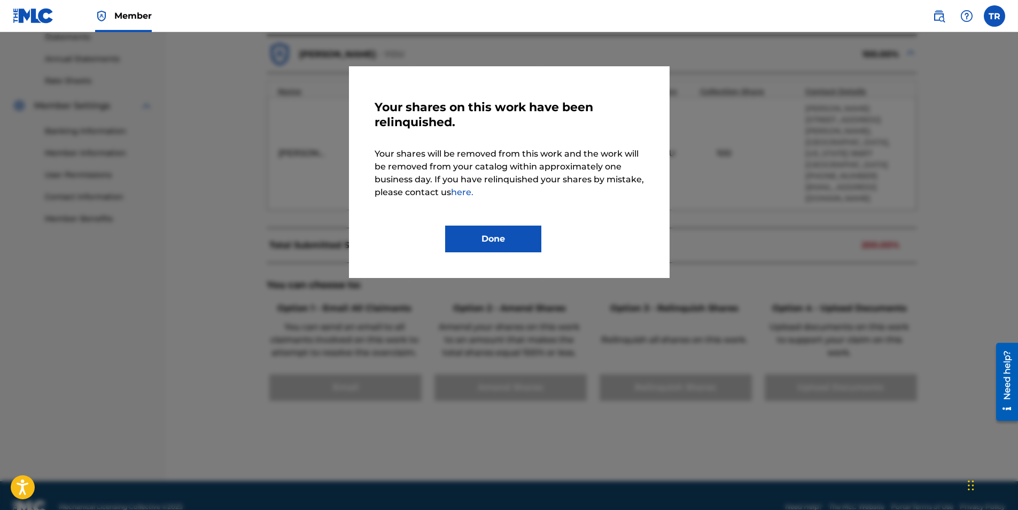
click at [523, 235] on button "Done" at bounding box center [493, 239] width 96 height 27
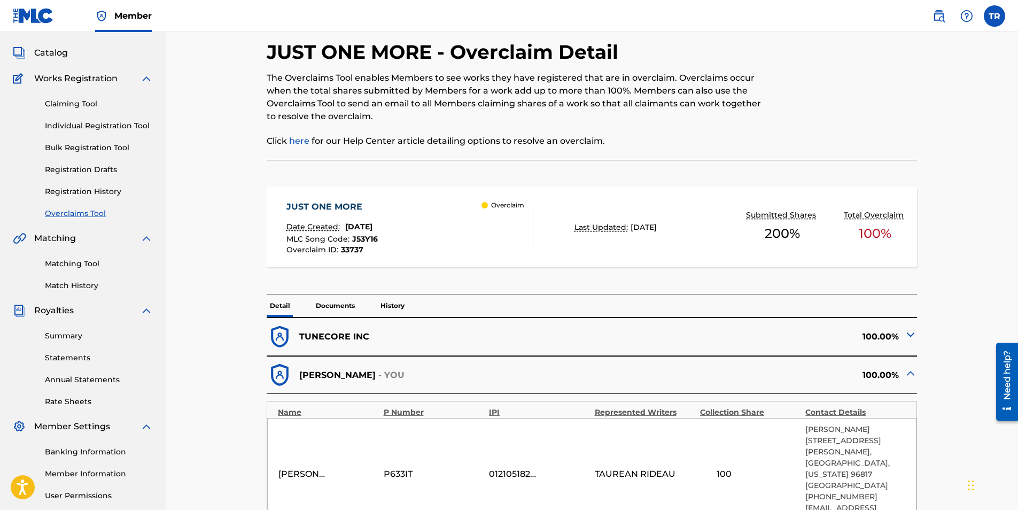
scroll to position [0, 0]
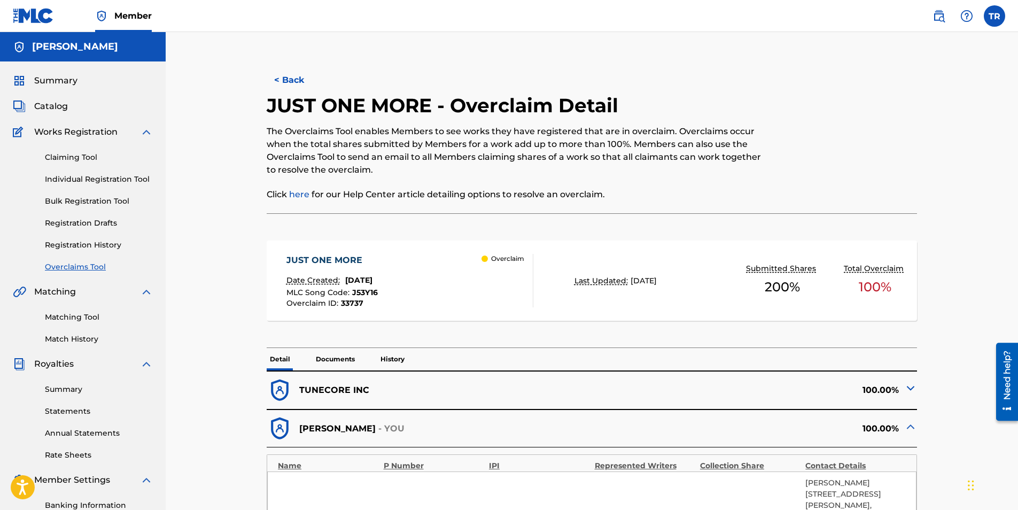
click at [291, 84] on button "< Back" at bounding box center [299, 80] width 64 height 27
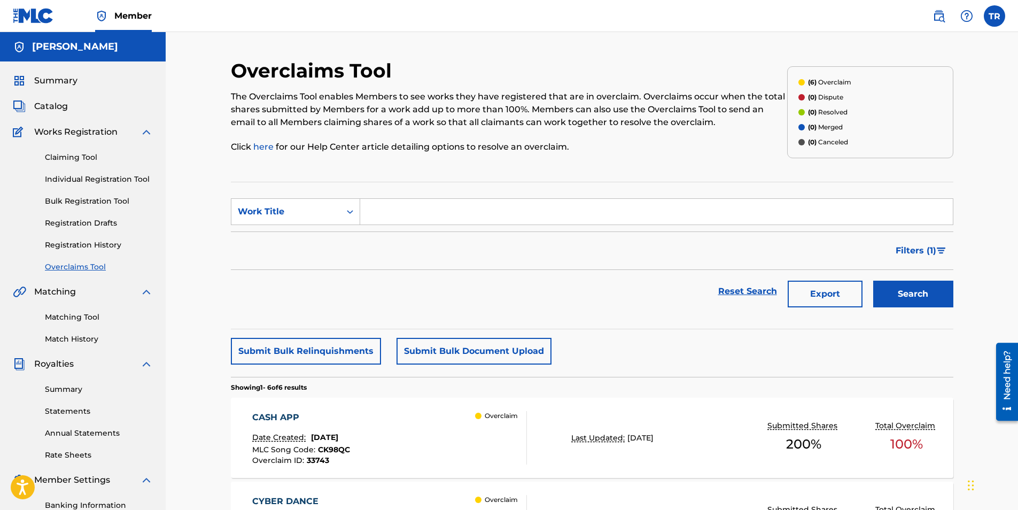
click at [78, 265] on link "Overclaims Tool" at bounding box center [99, 266] width 108 height 11
click at [80, 267] on link "Overclaims Tool" at bounding box center [99, 266] width 108 height 11
